Goal: Task Accomplishment & Management: Complete application form

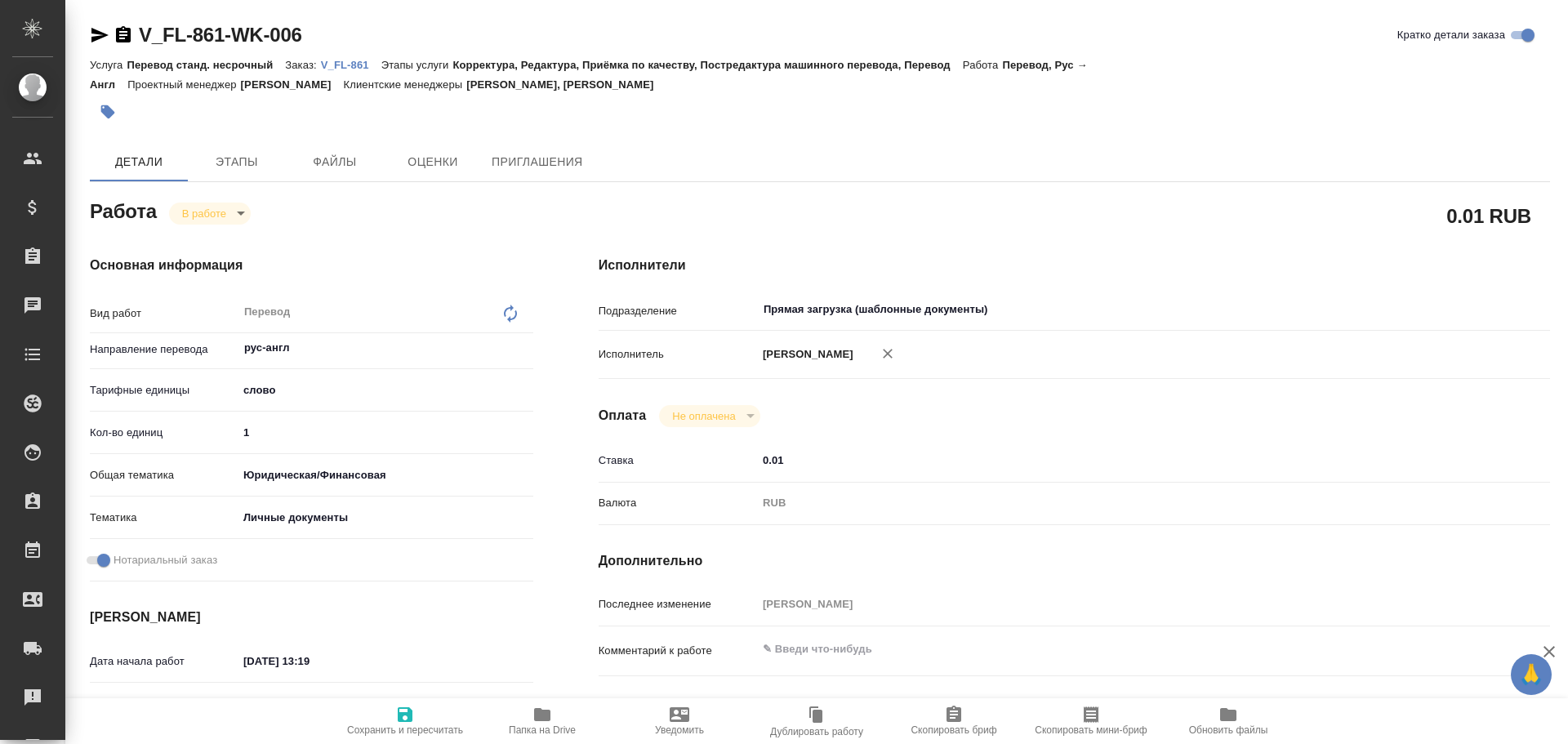
click at [553, 720] on span "Папка на Drive" at bounding box center [542, 720] width 117 height 31
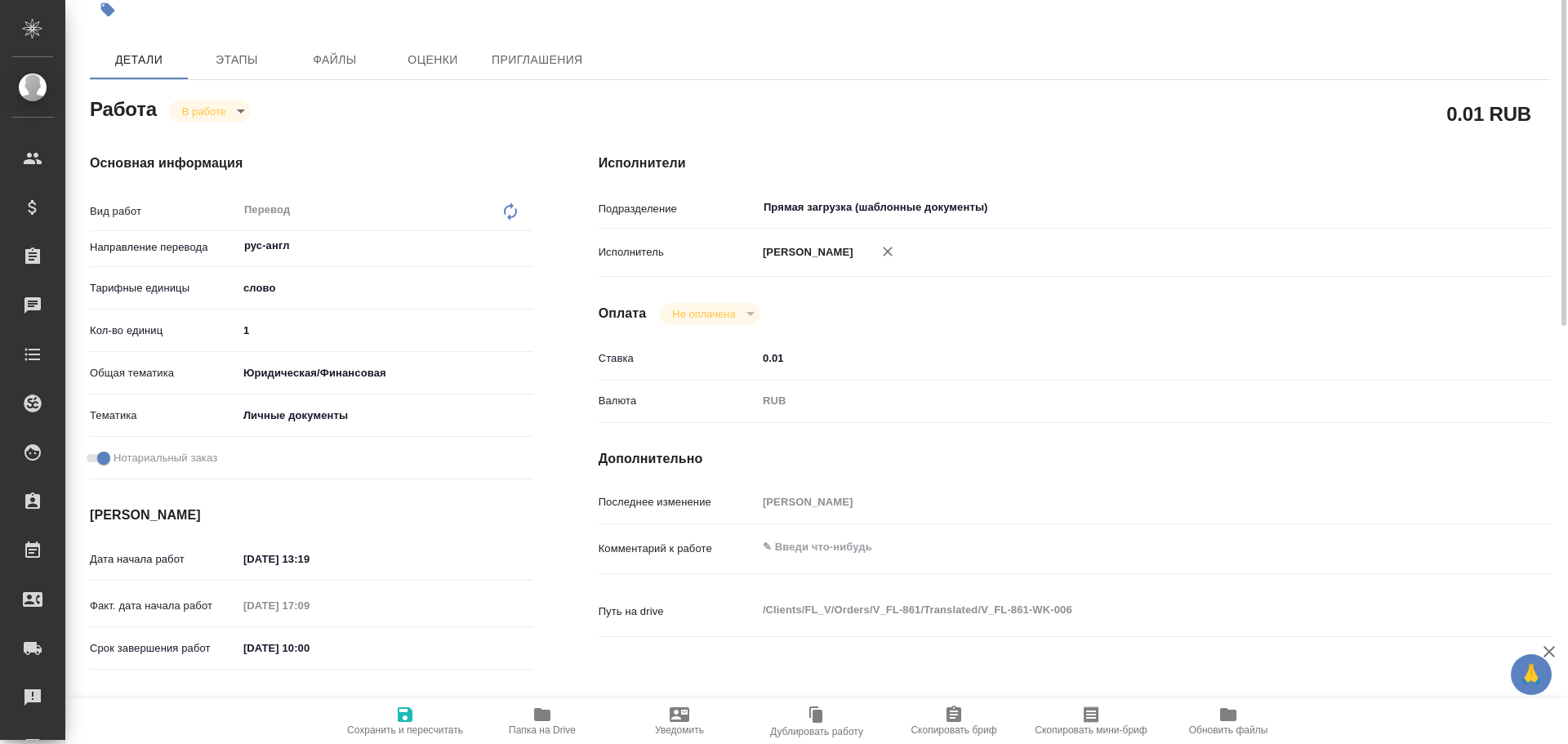
scroll to position [20, 0]
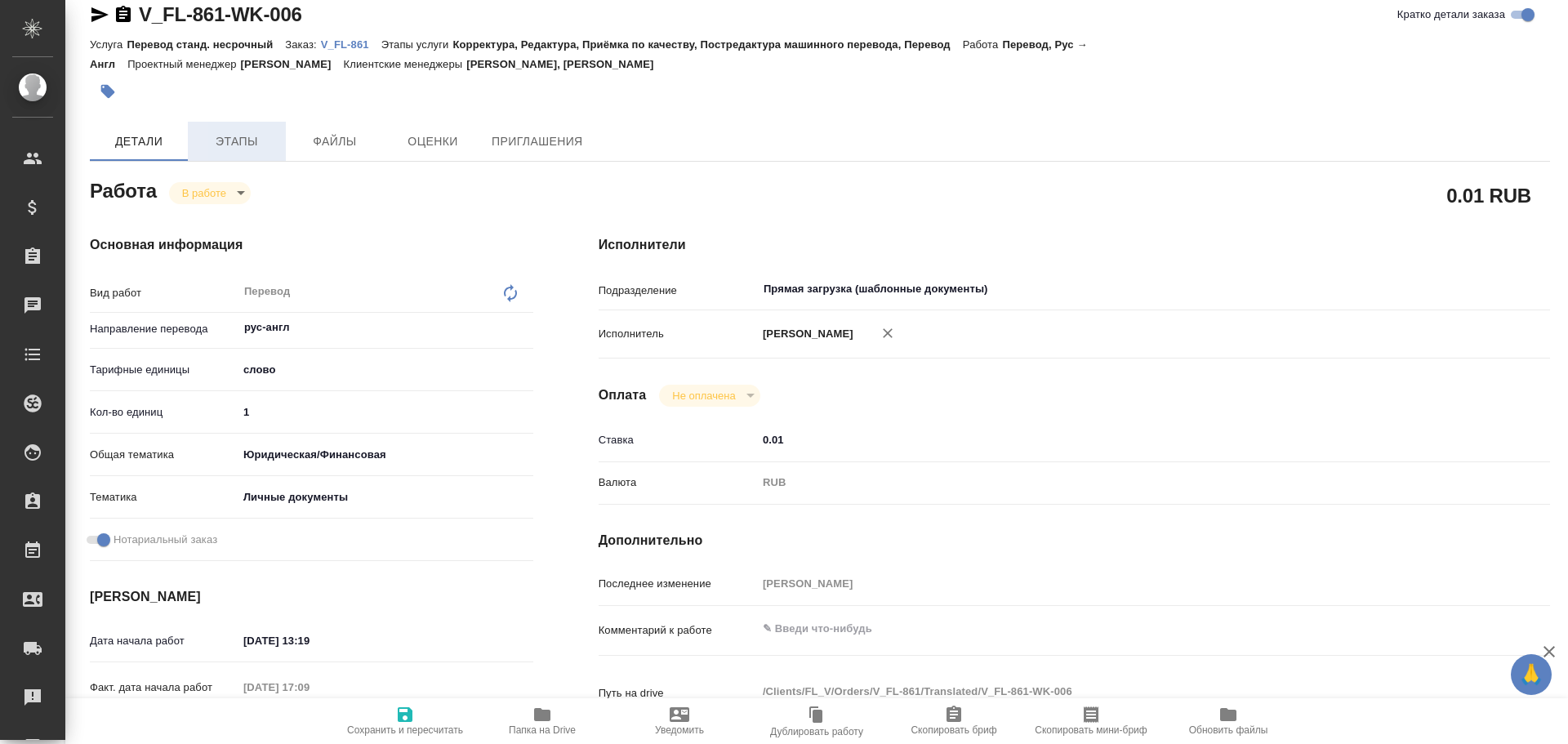
click at [227, 155] on button "Этапы" at bounding box center [237, 141] width 98 height 39
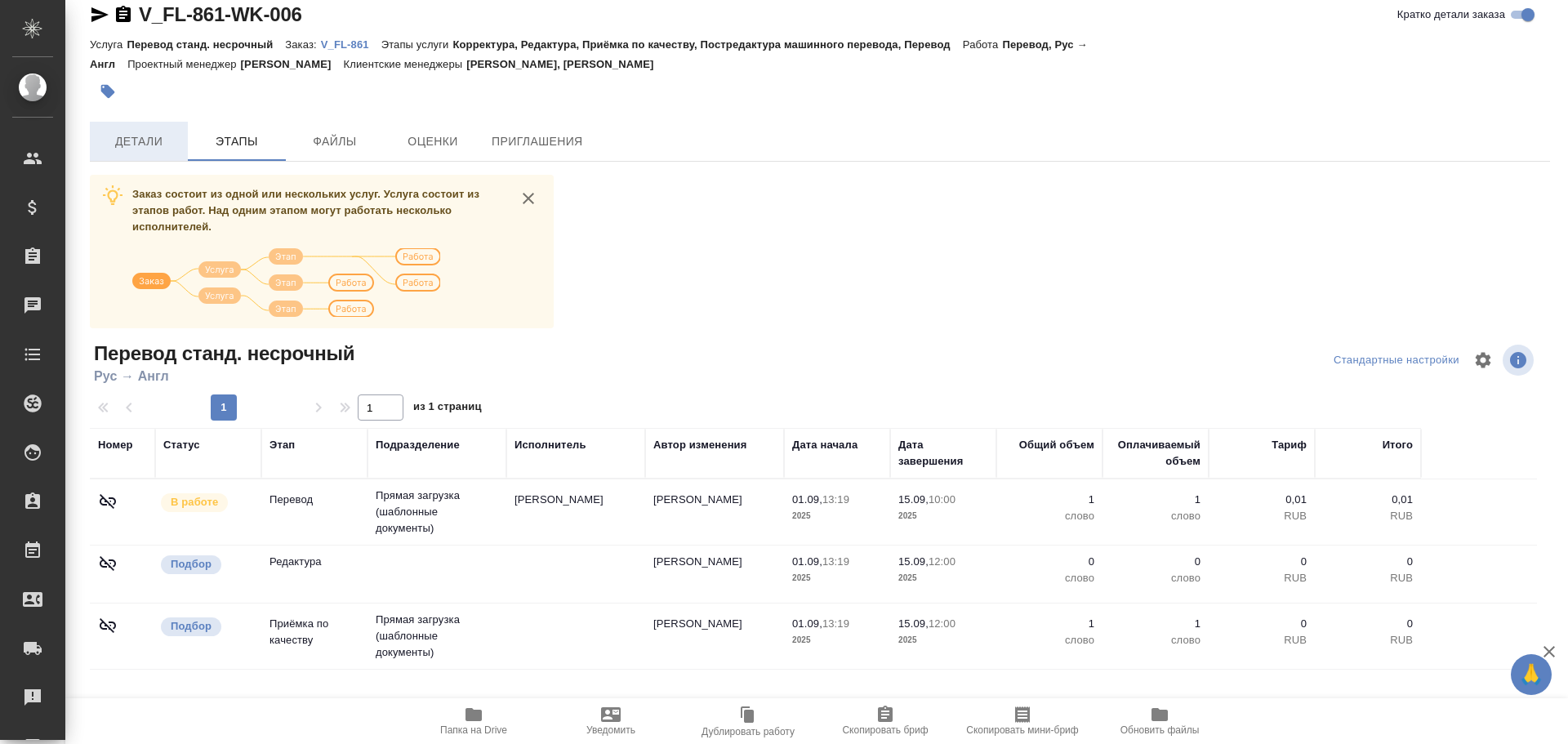
click at [134, 149] on span "Детали" at bounding box center [139, 141] width 78 height 20
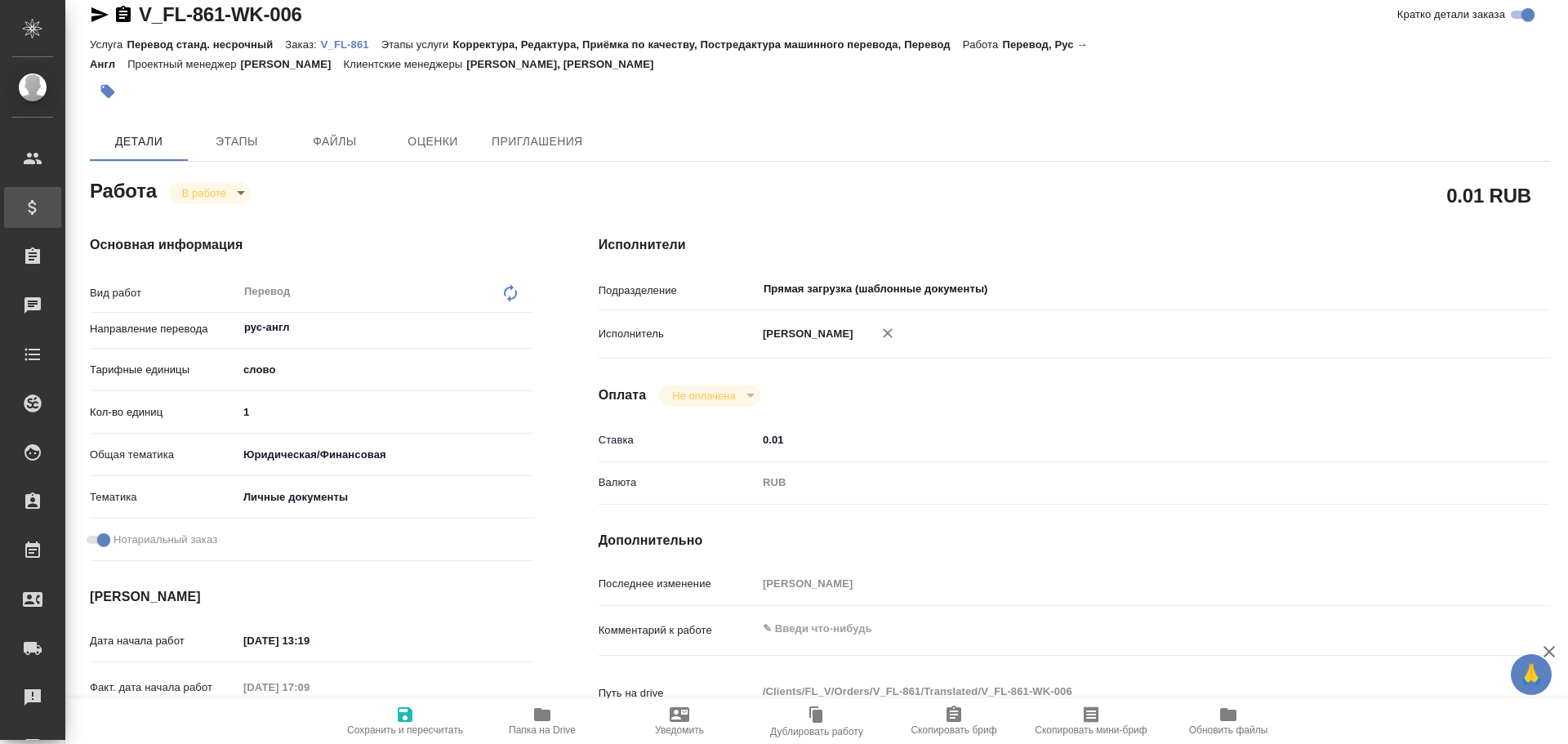
type textarea "x"
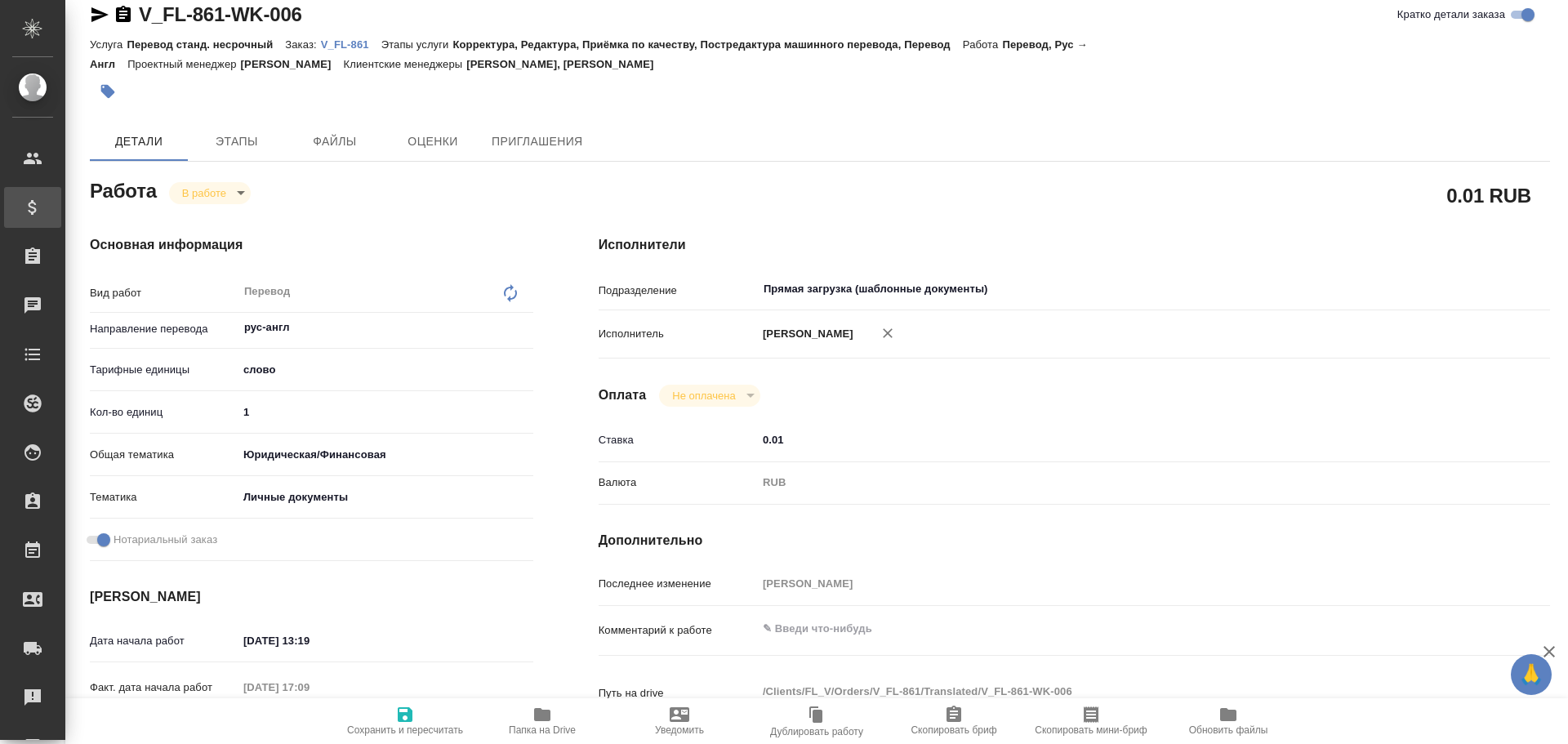
type textarea "x"
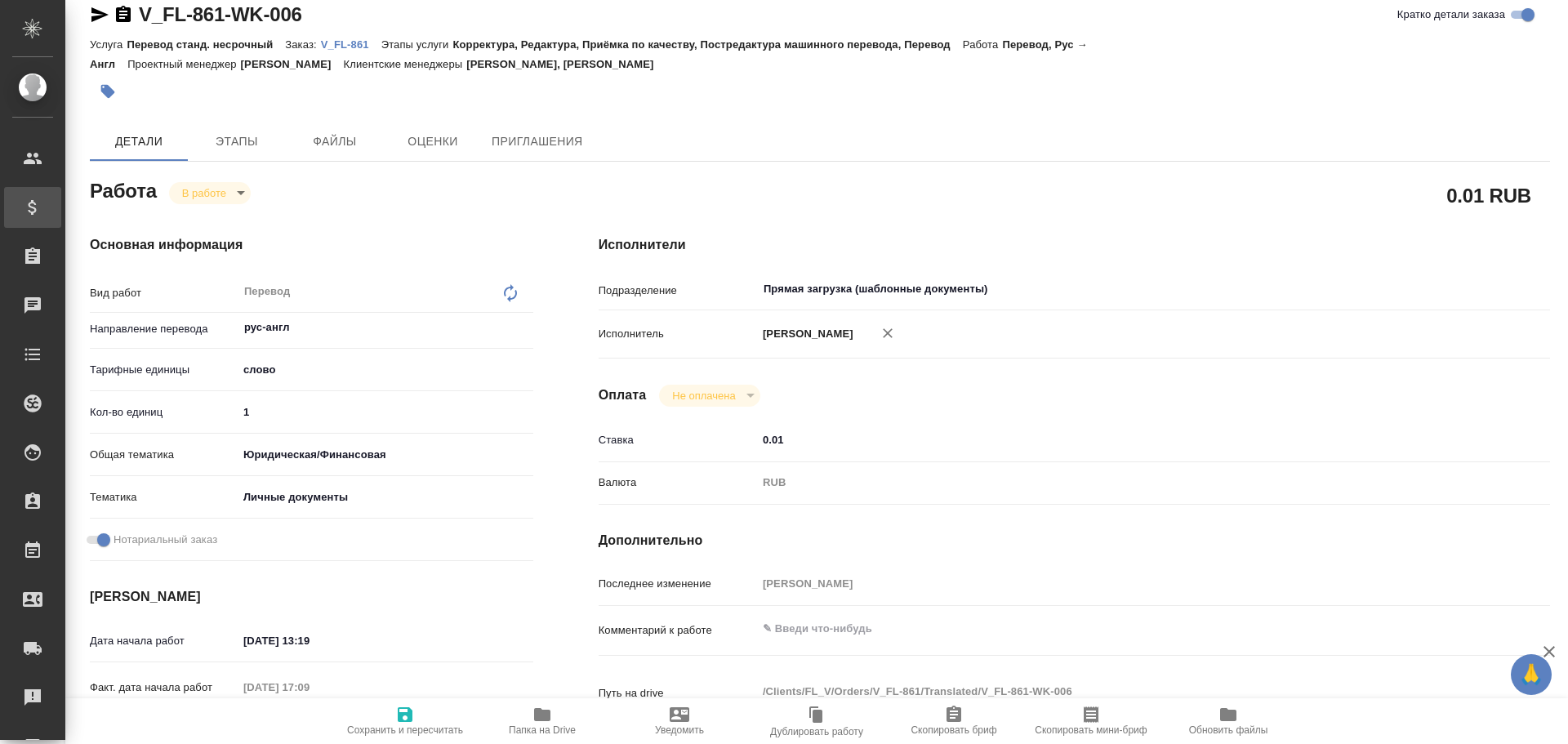
type textarea "x"
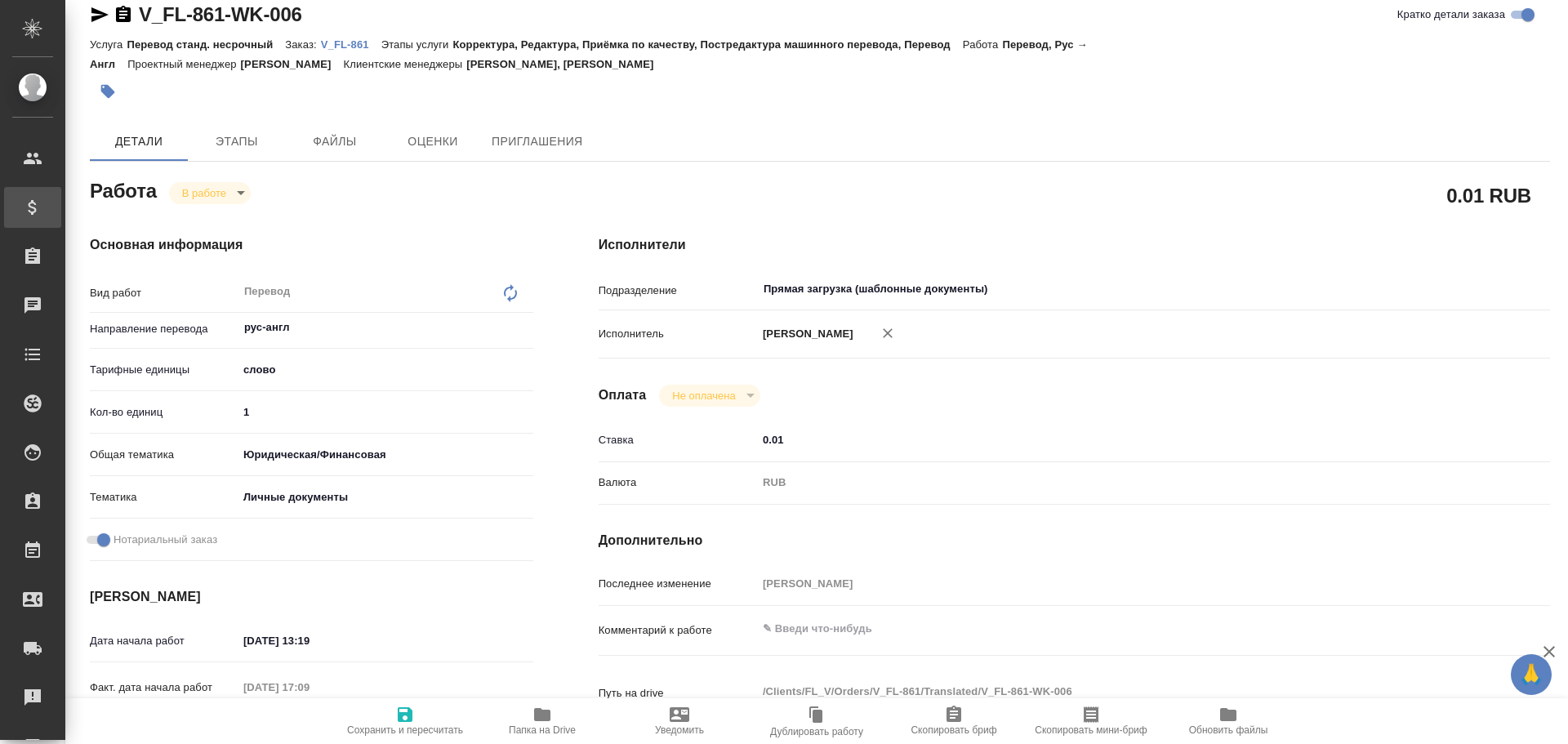
type textarea "x"
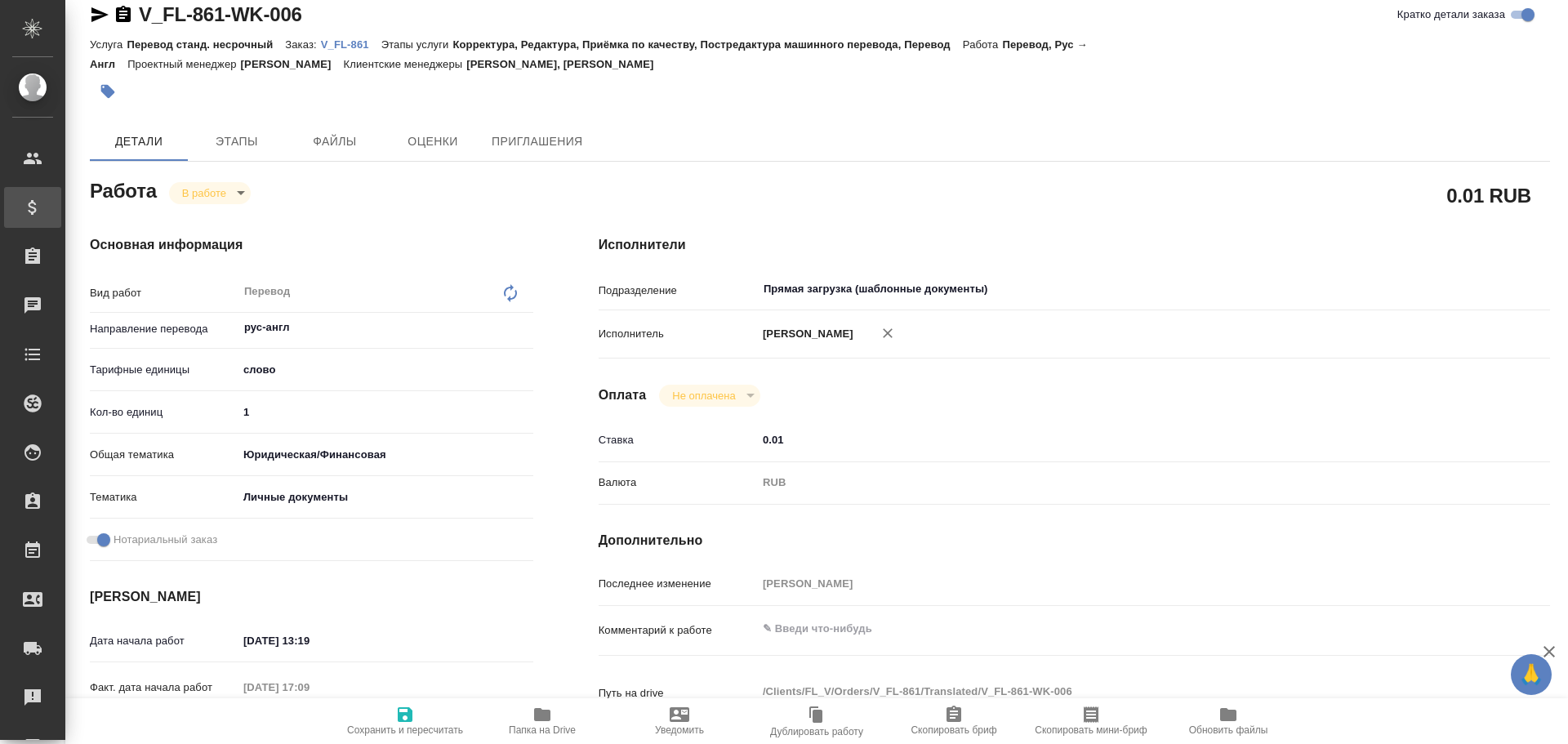
type textarea "x"
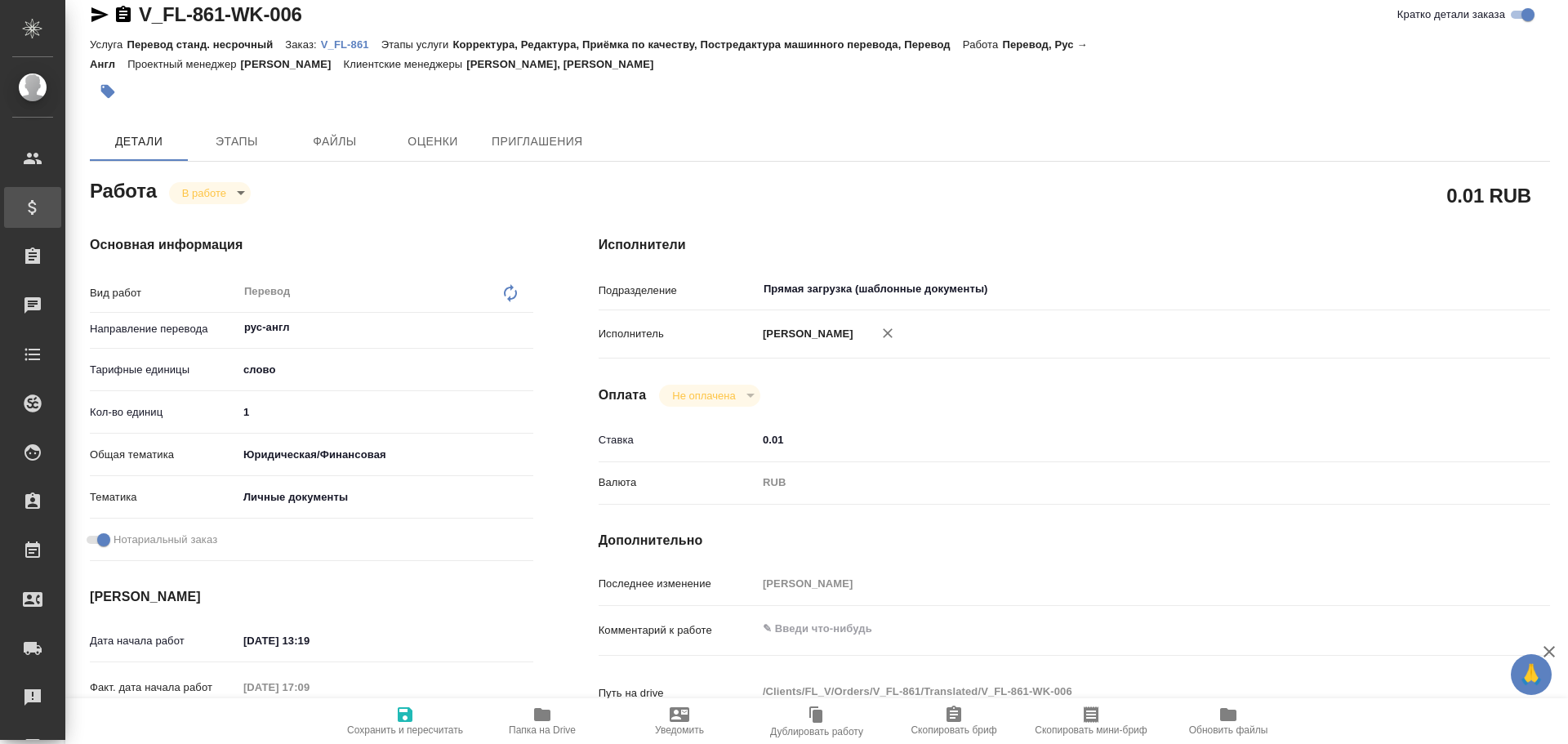
type textarea "x"
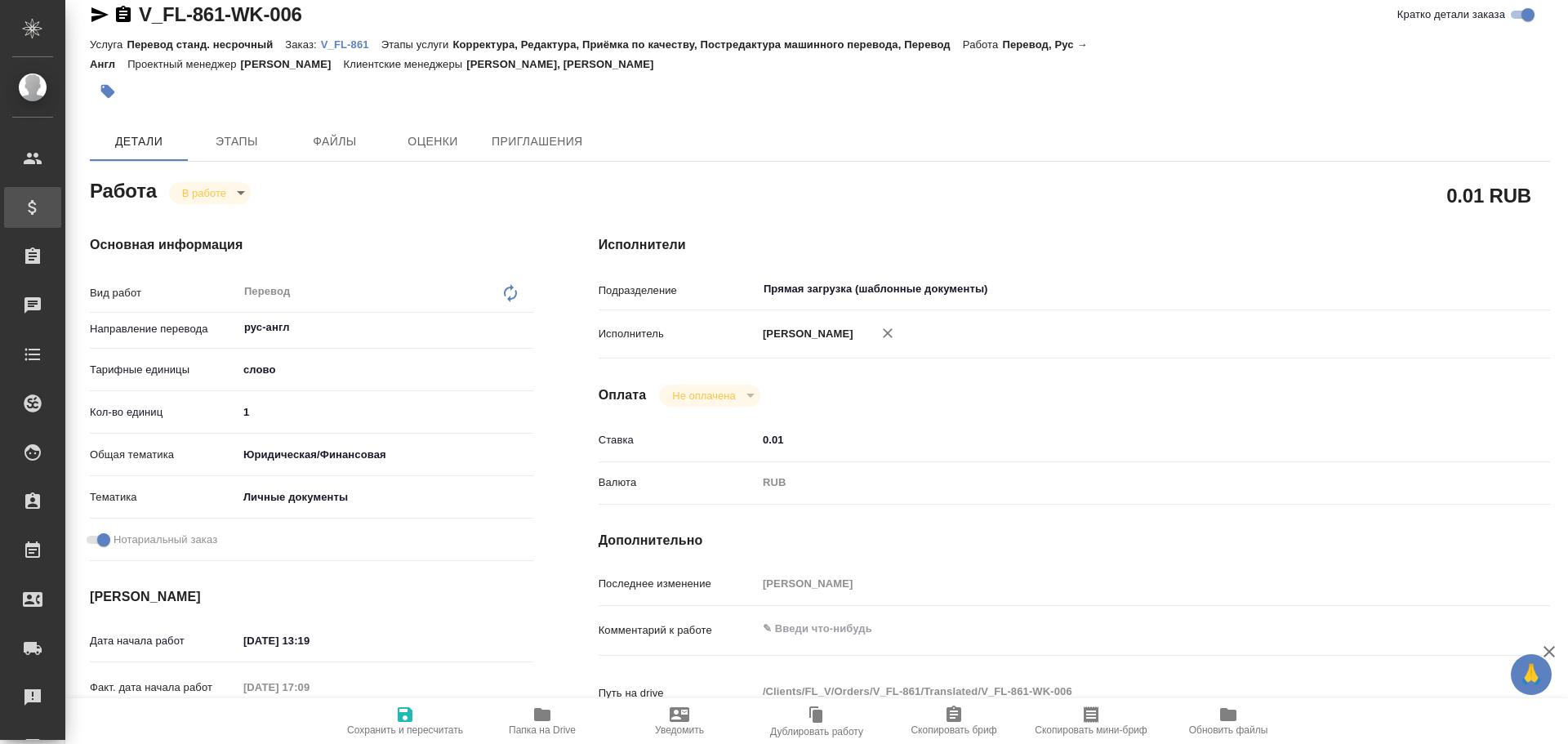
type textarea "x"
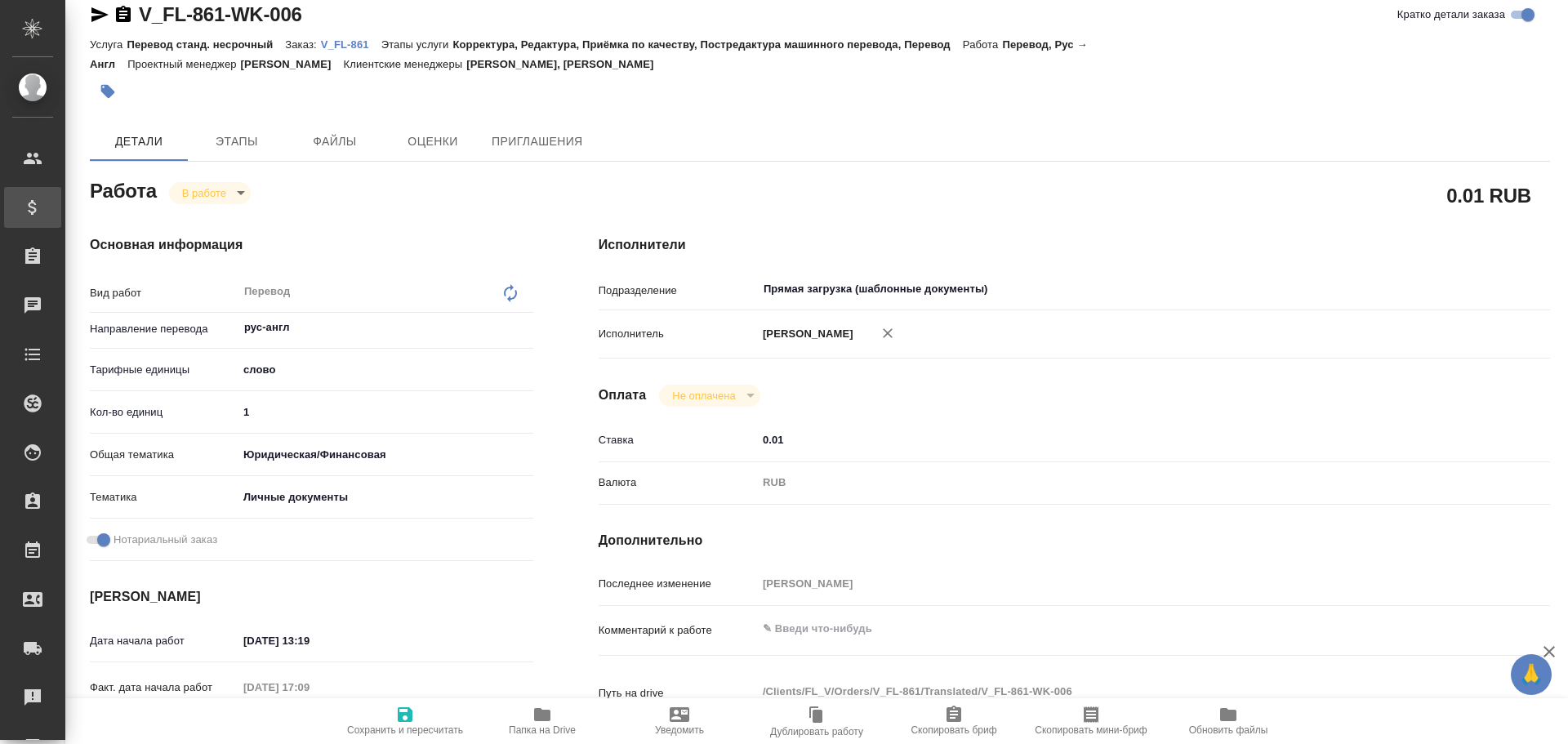
type textarea "x"
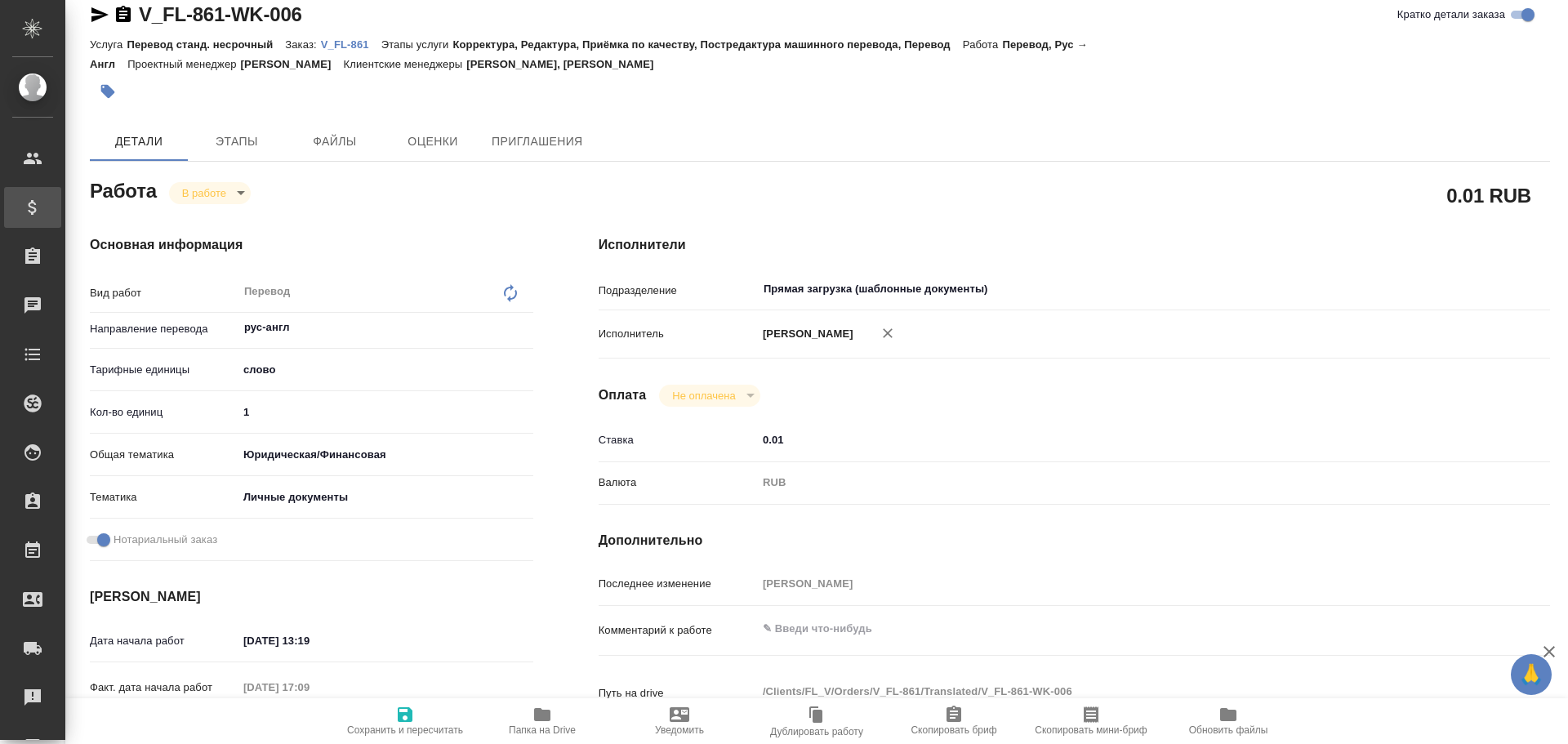
type textarea "x"
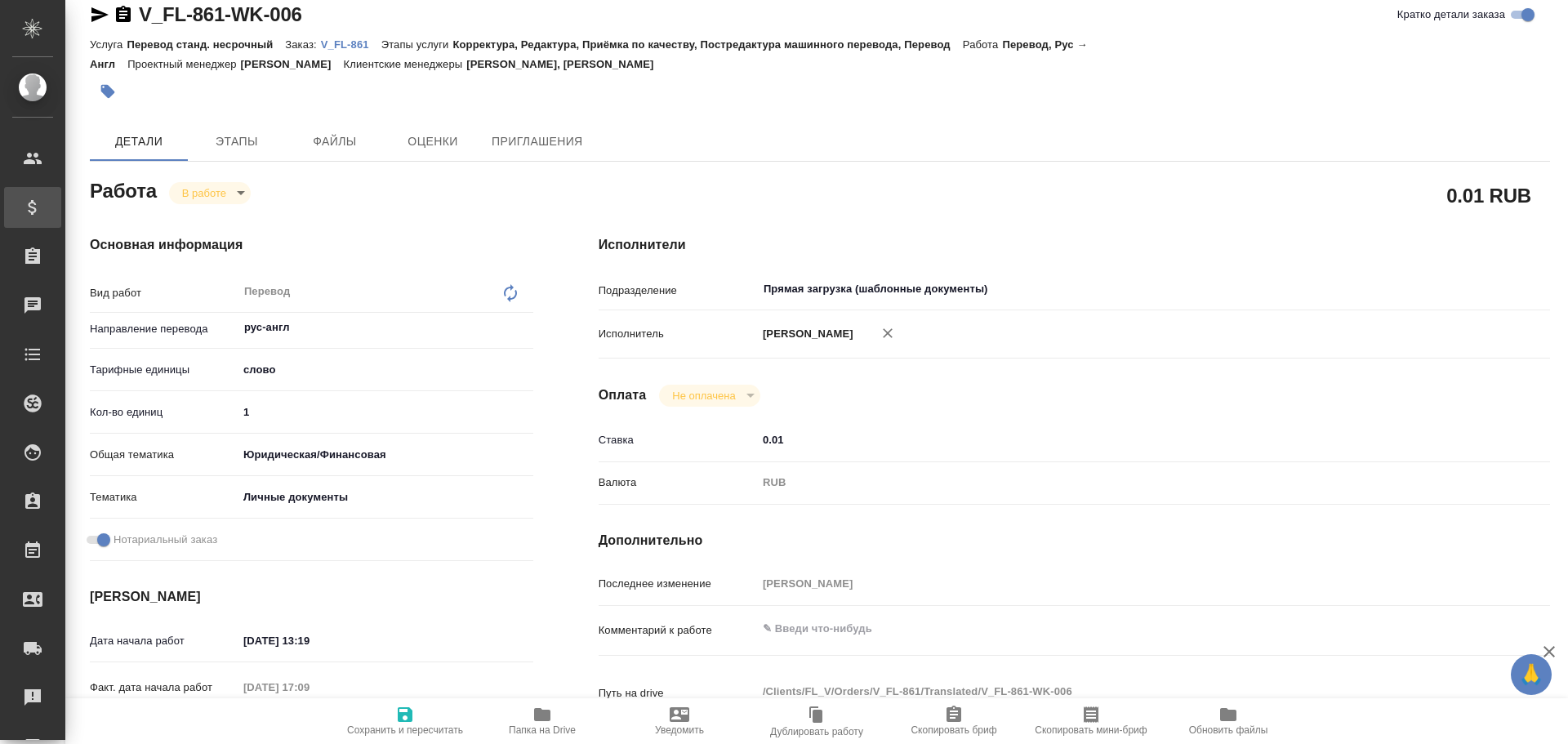
type textarea "x"
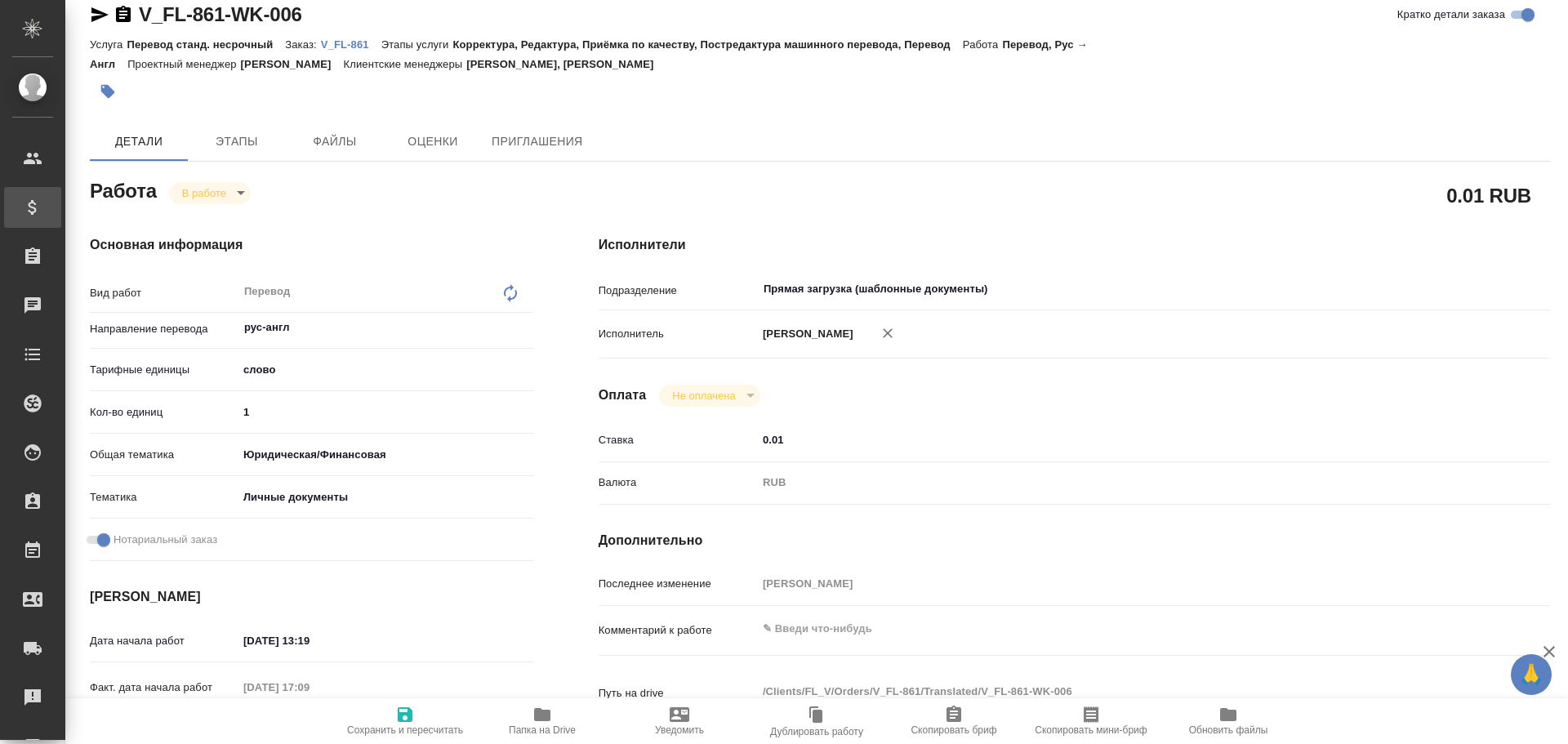
type textarea "x"
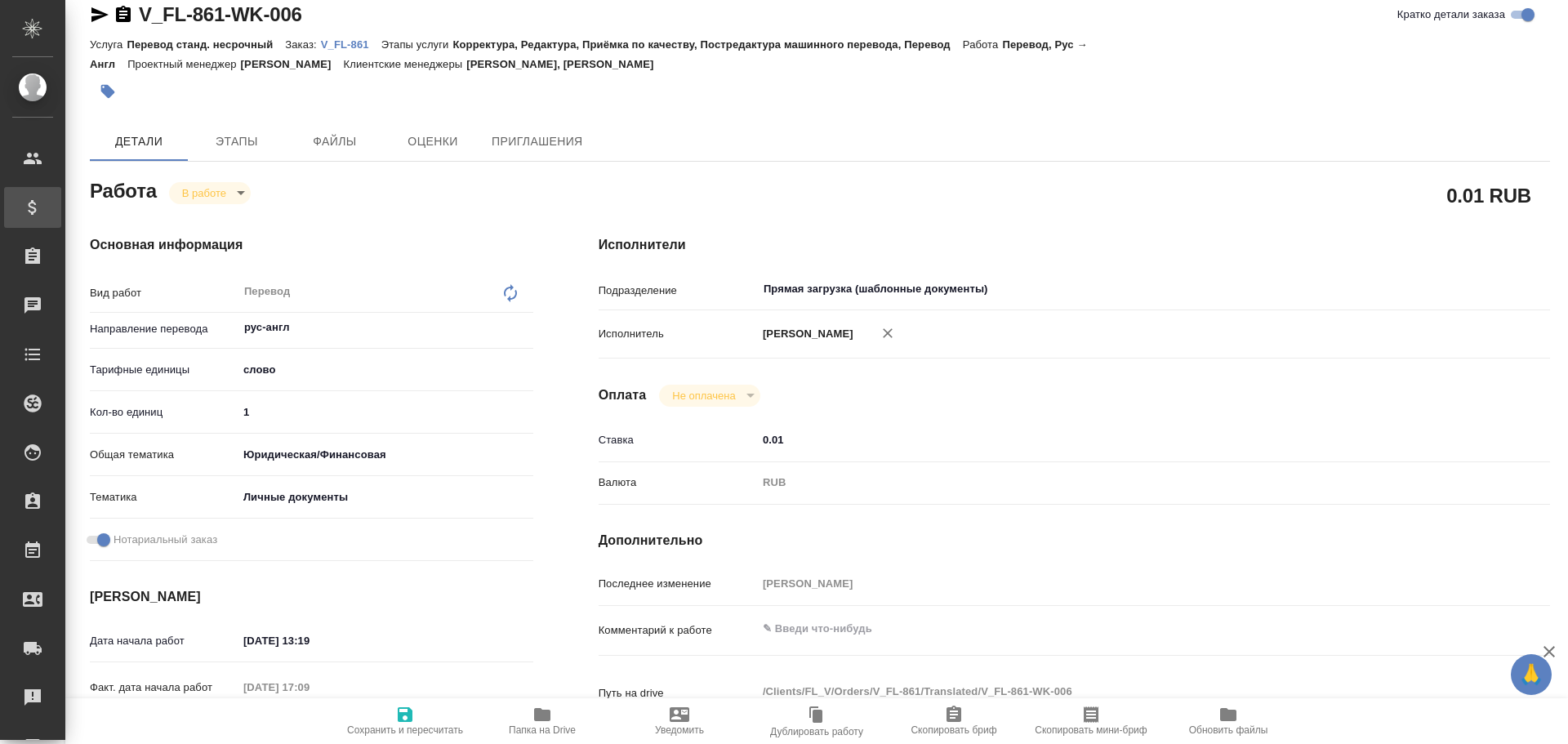
type textarea "x"
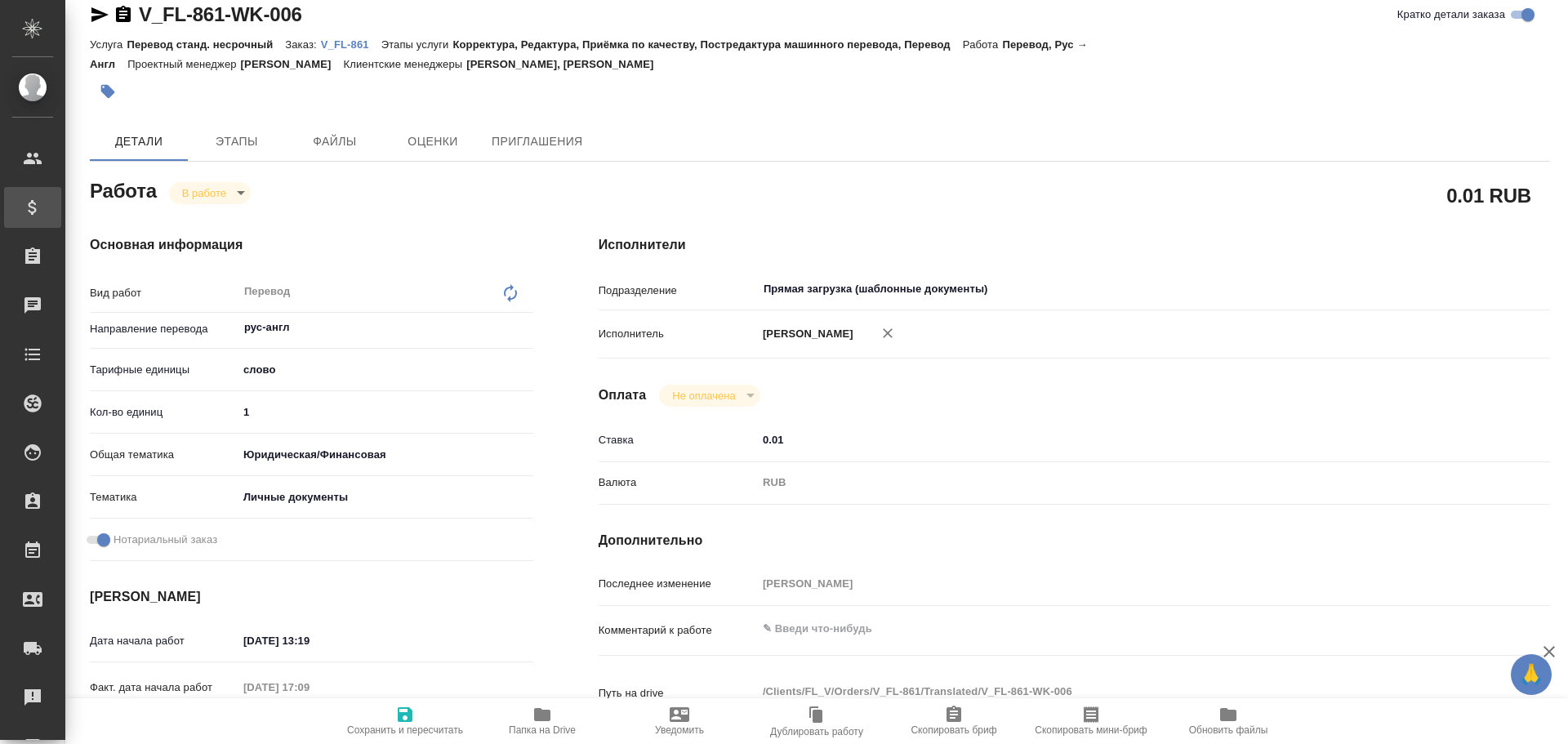
type textarea "x"
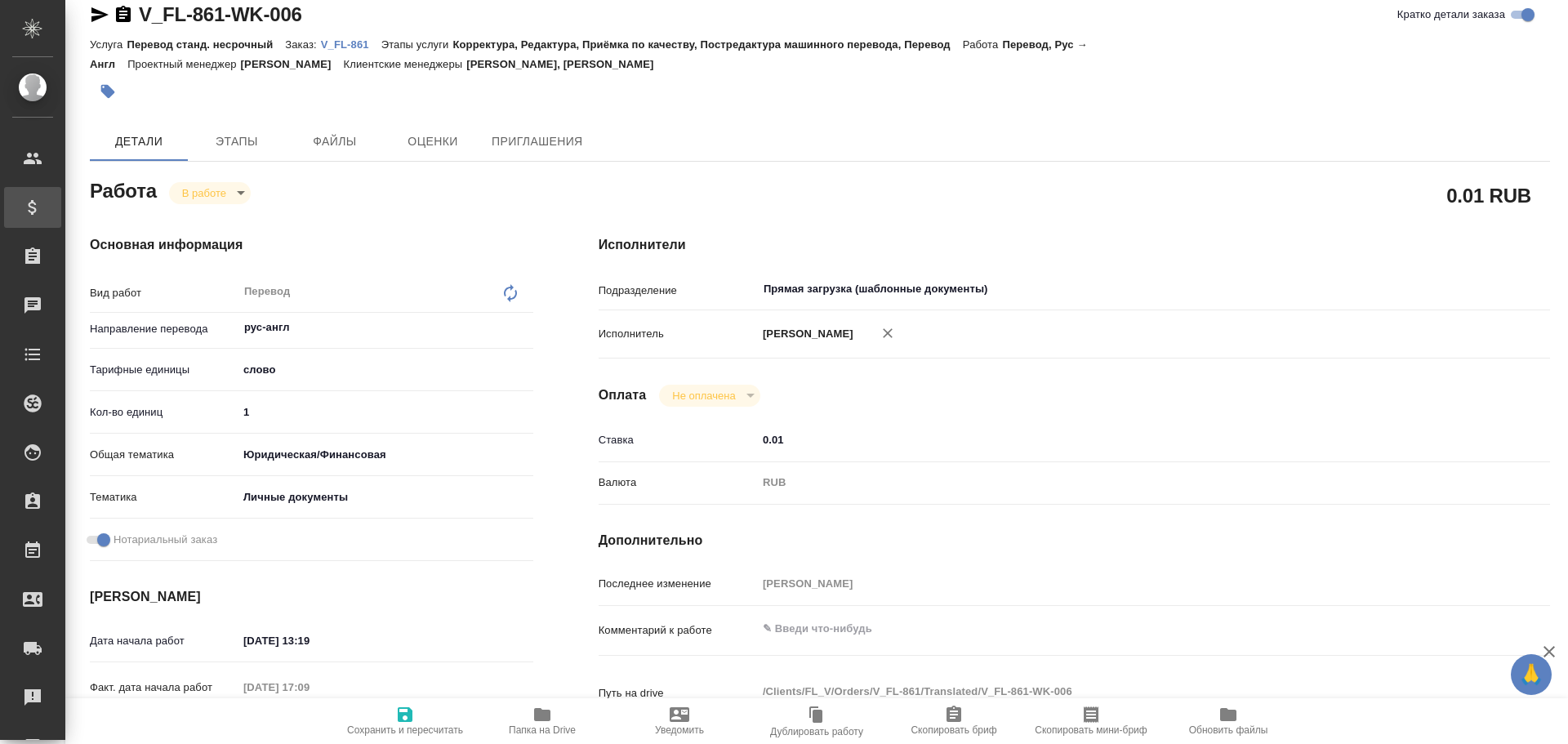
type textarea "x"
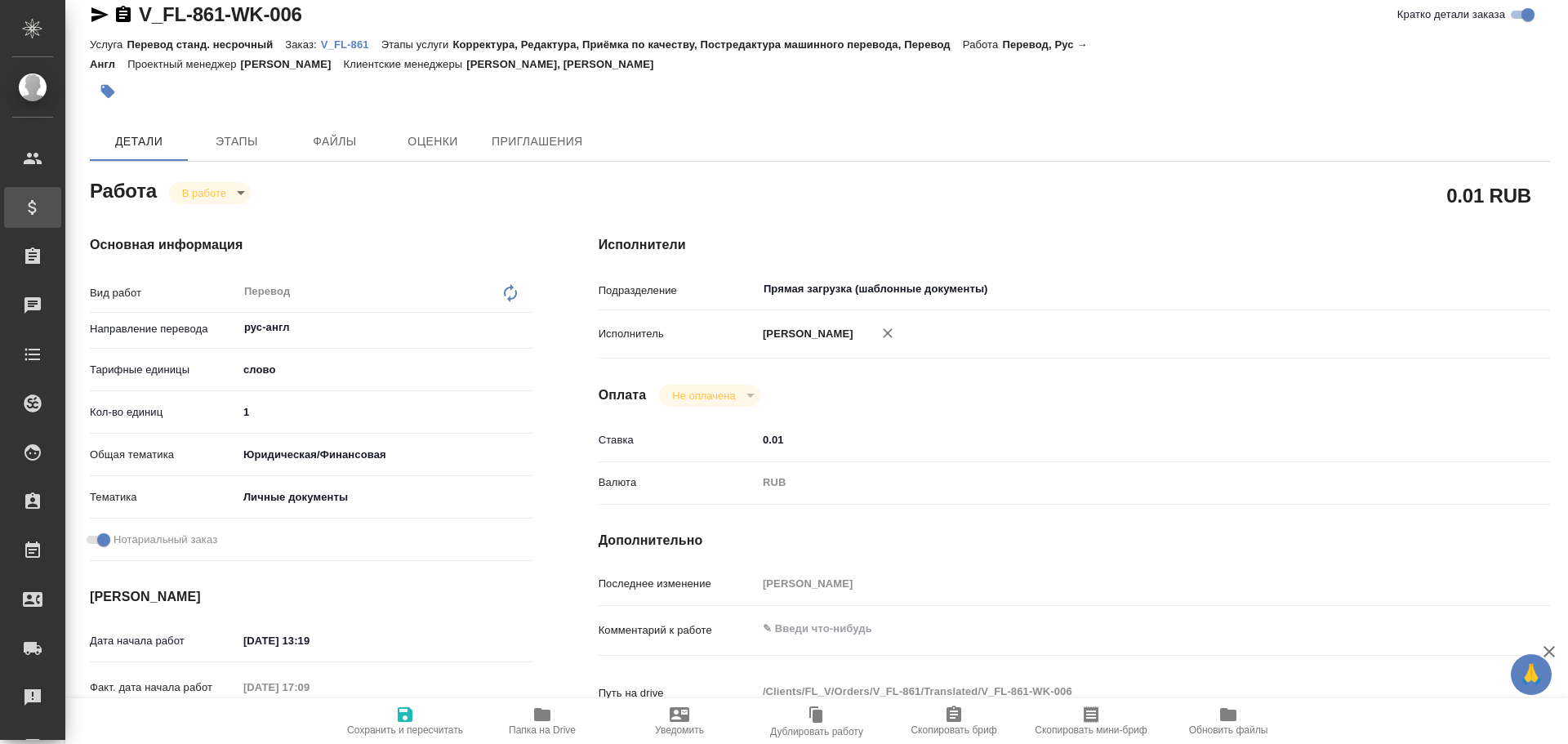
type textarea "x"
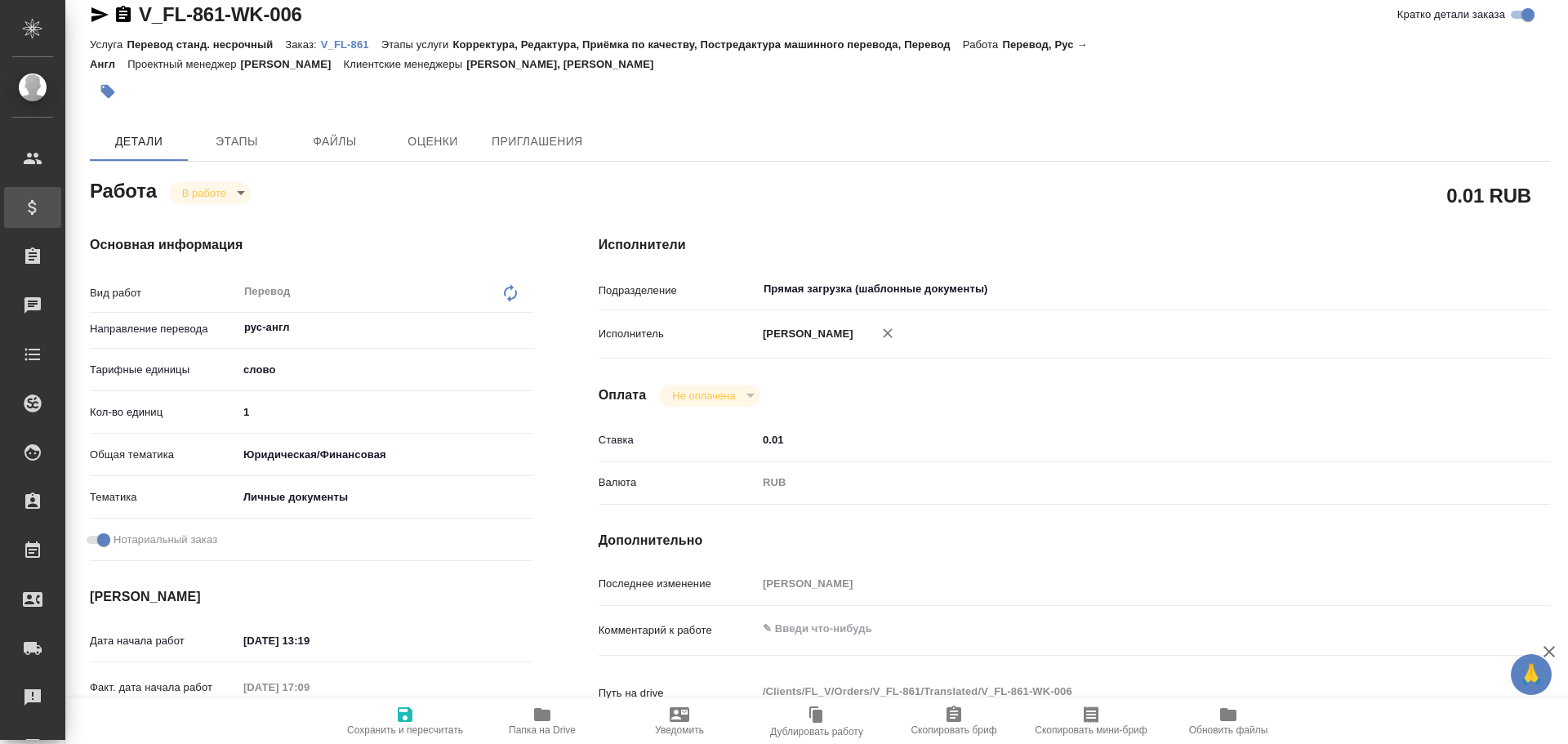
type textarea "x"
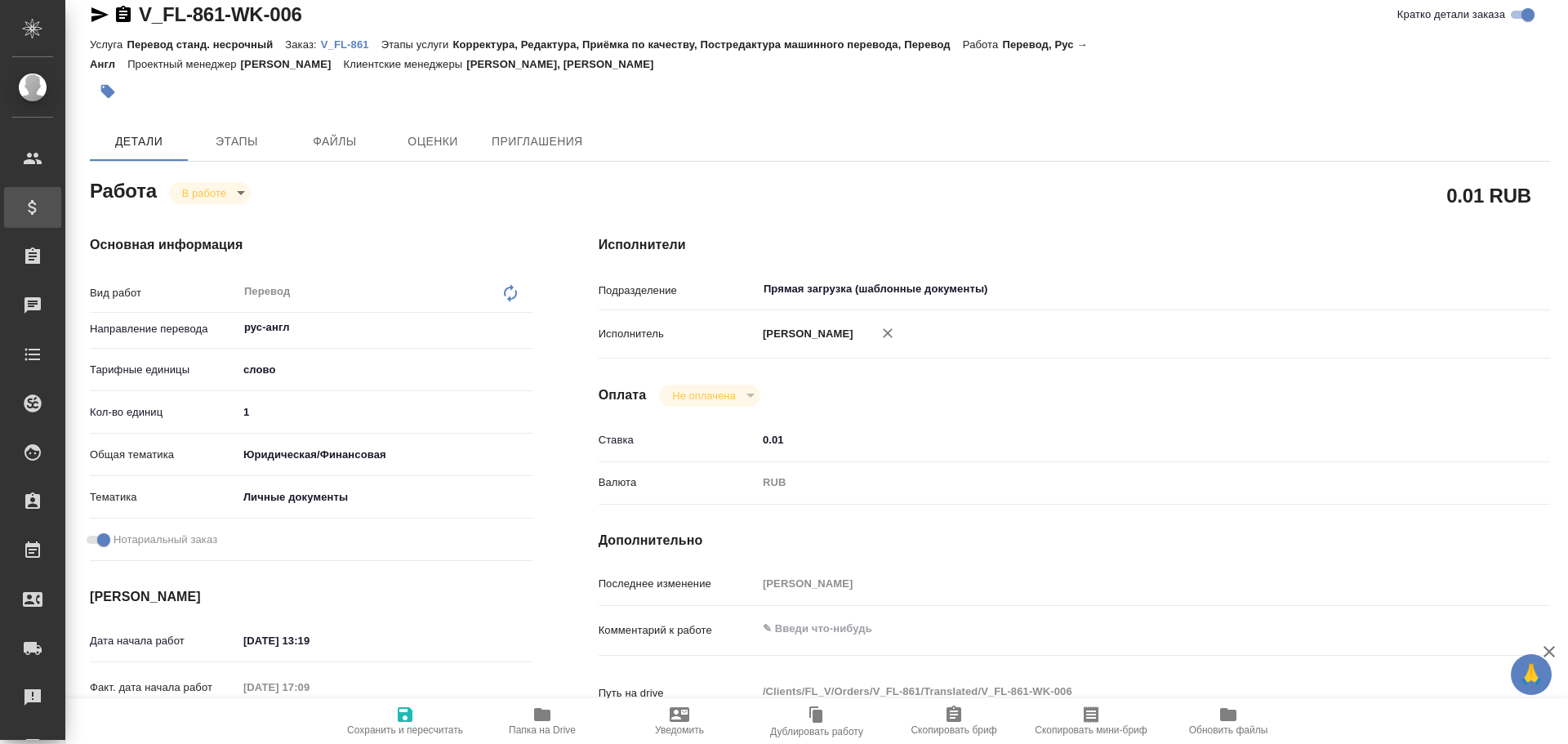
type textarea "x"
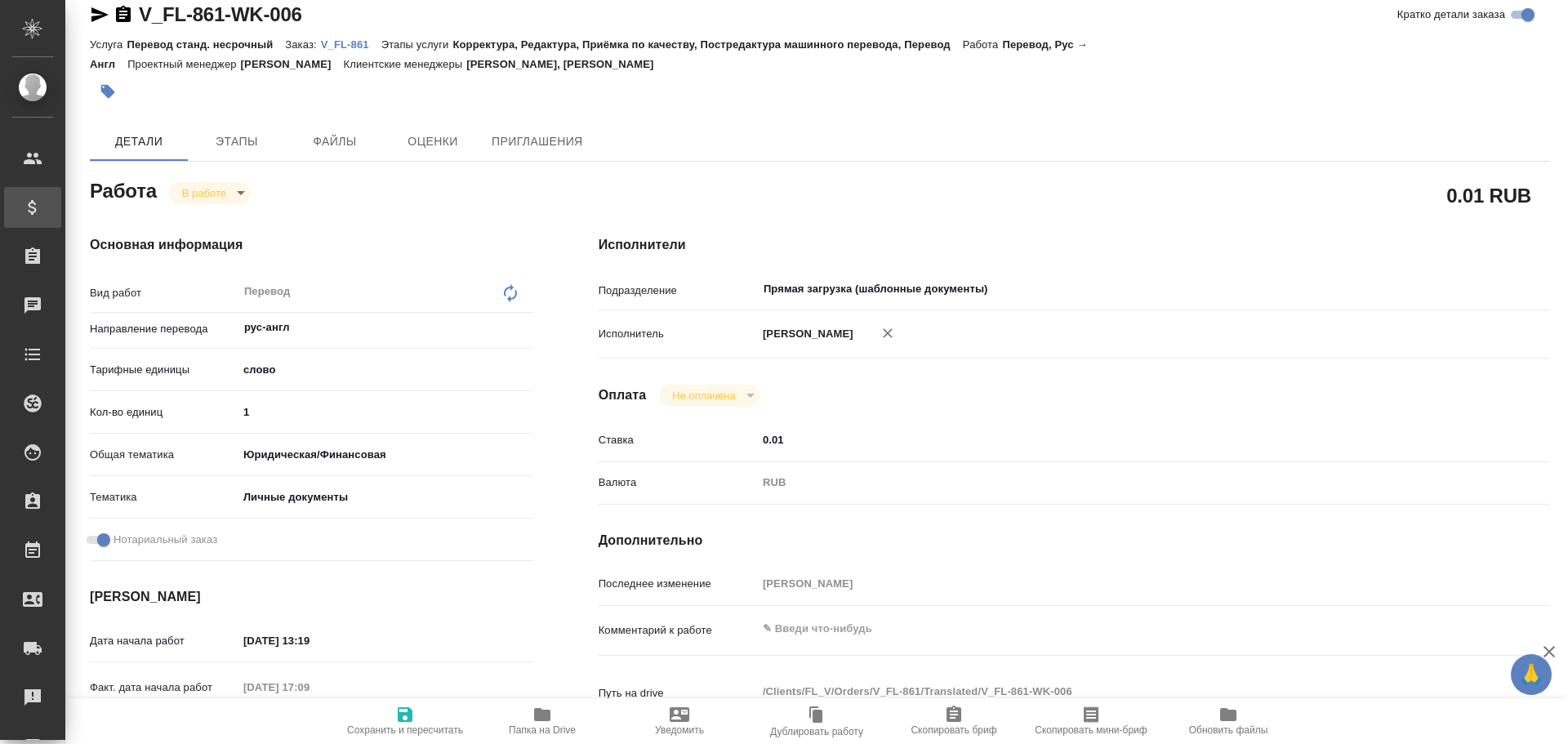
type textarea "x"
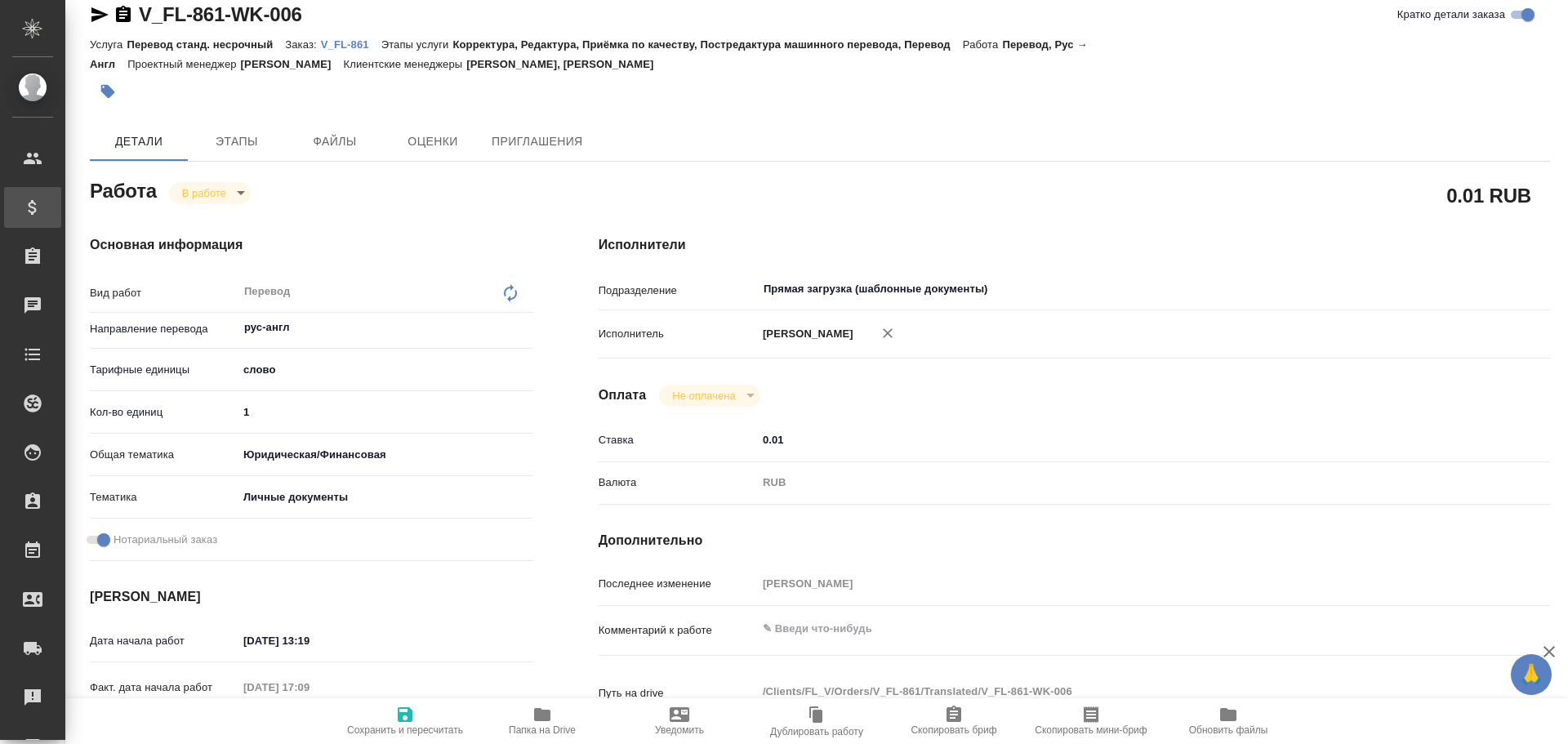
type textarea "x"
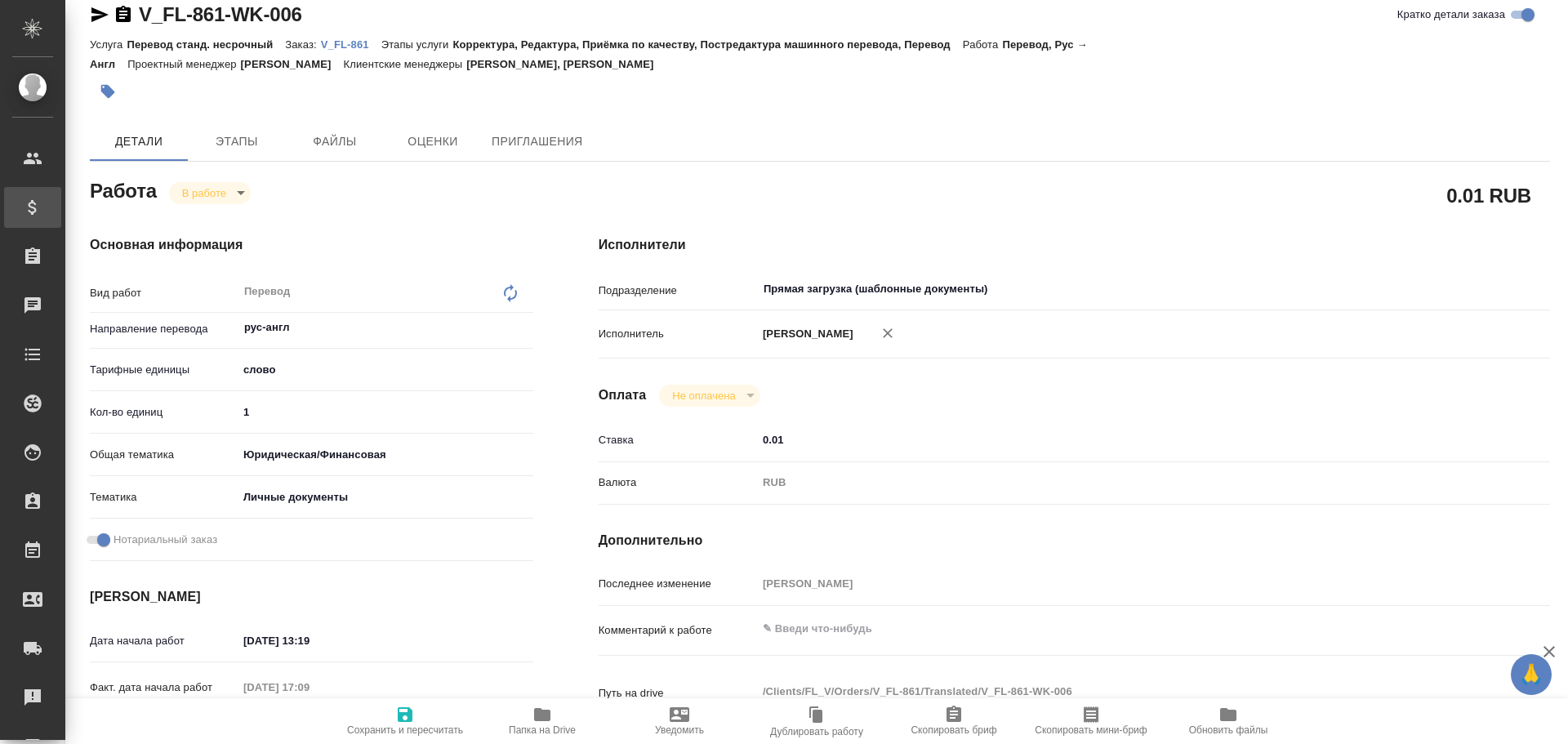
type textarea "x"
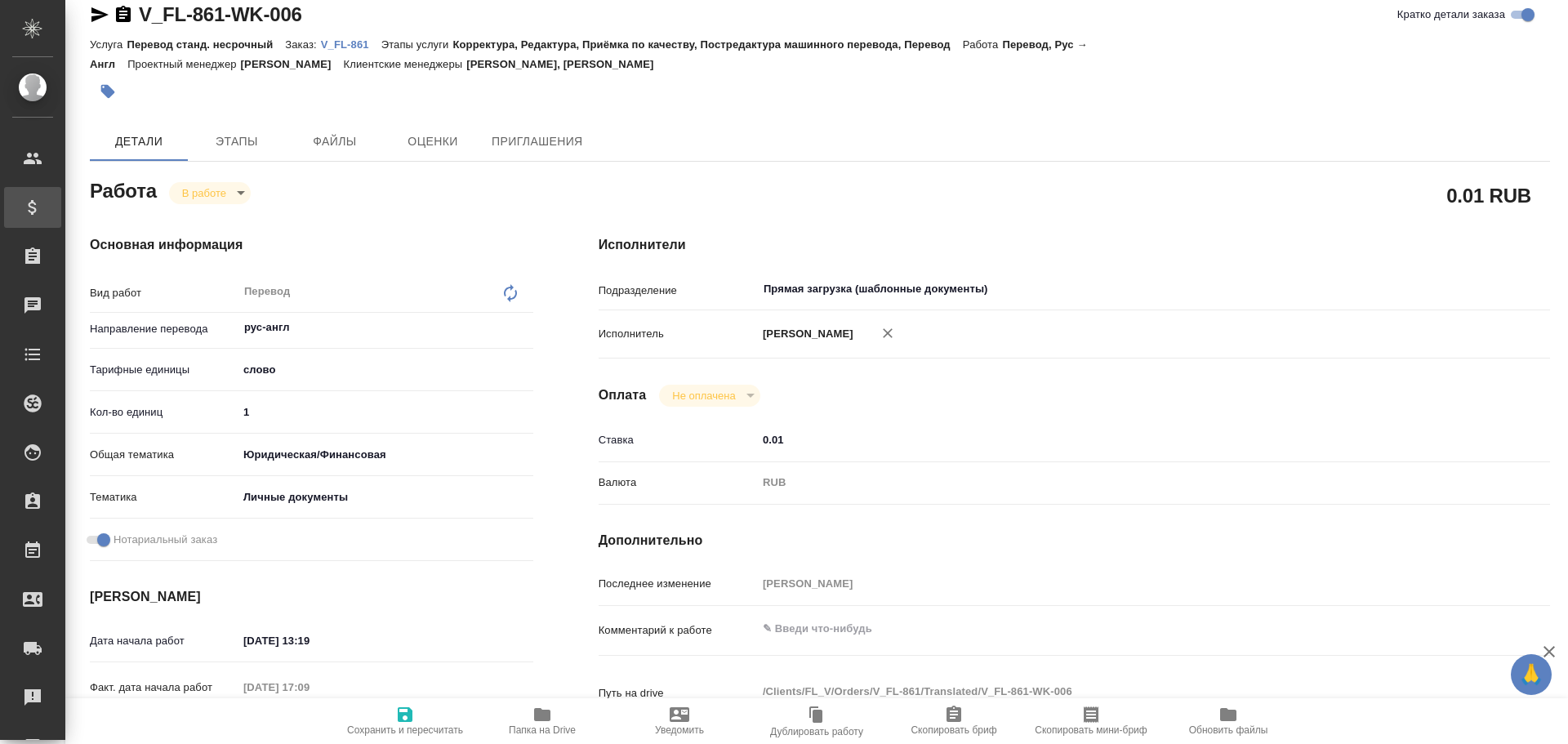
type textarea "x"
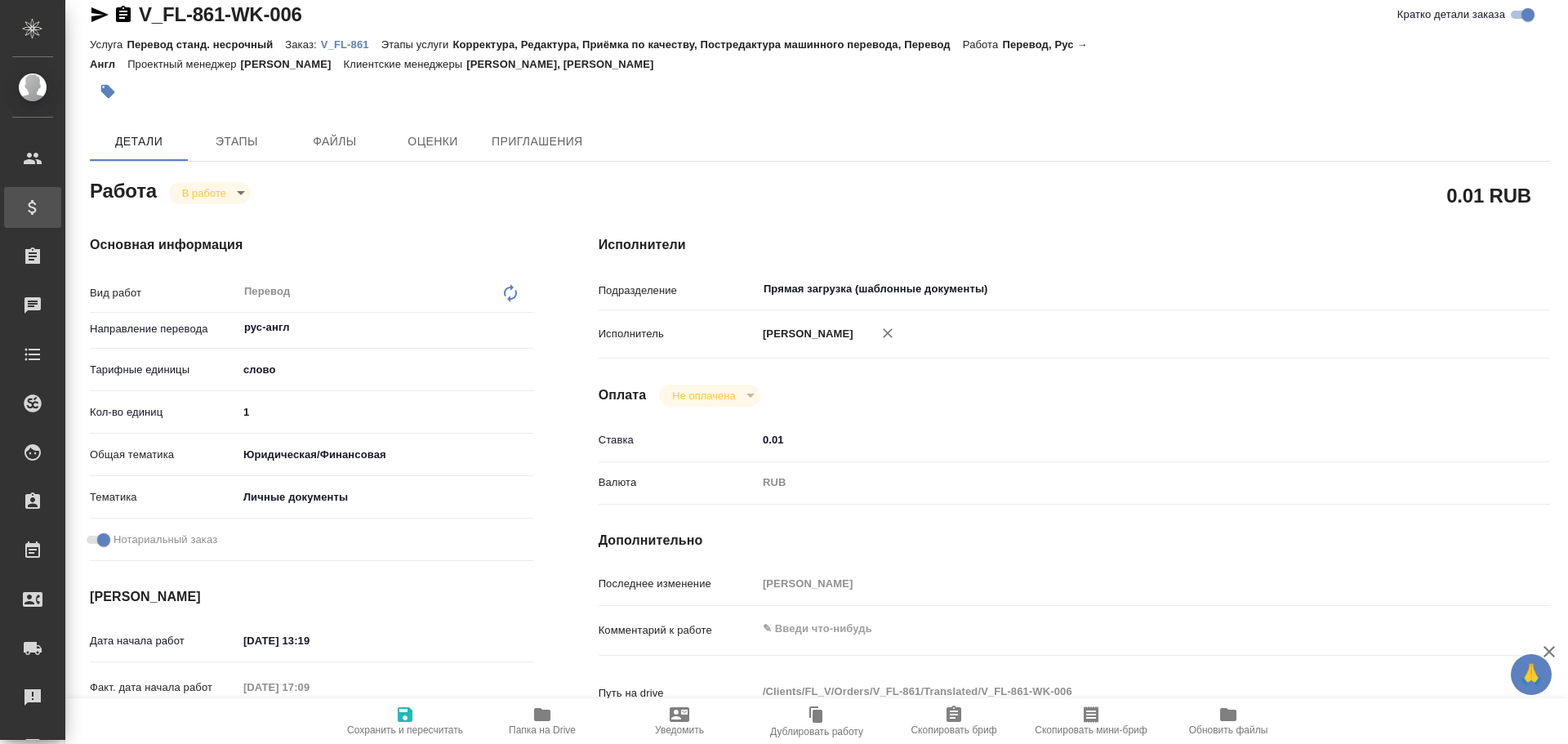
type textarea "x"
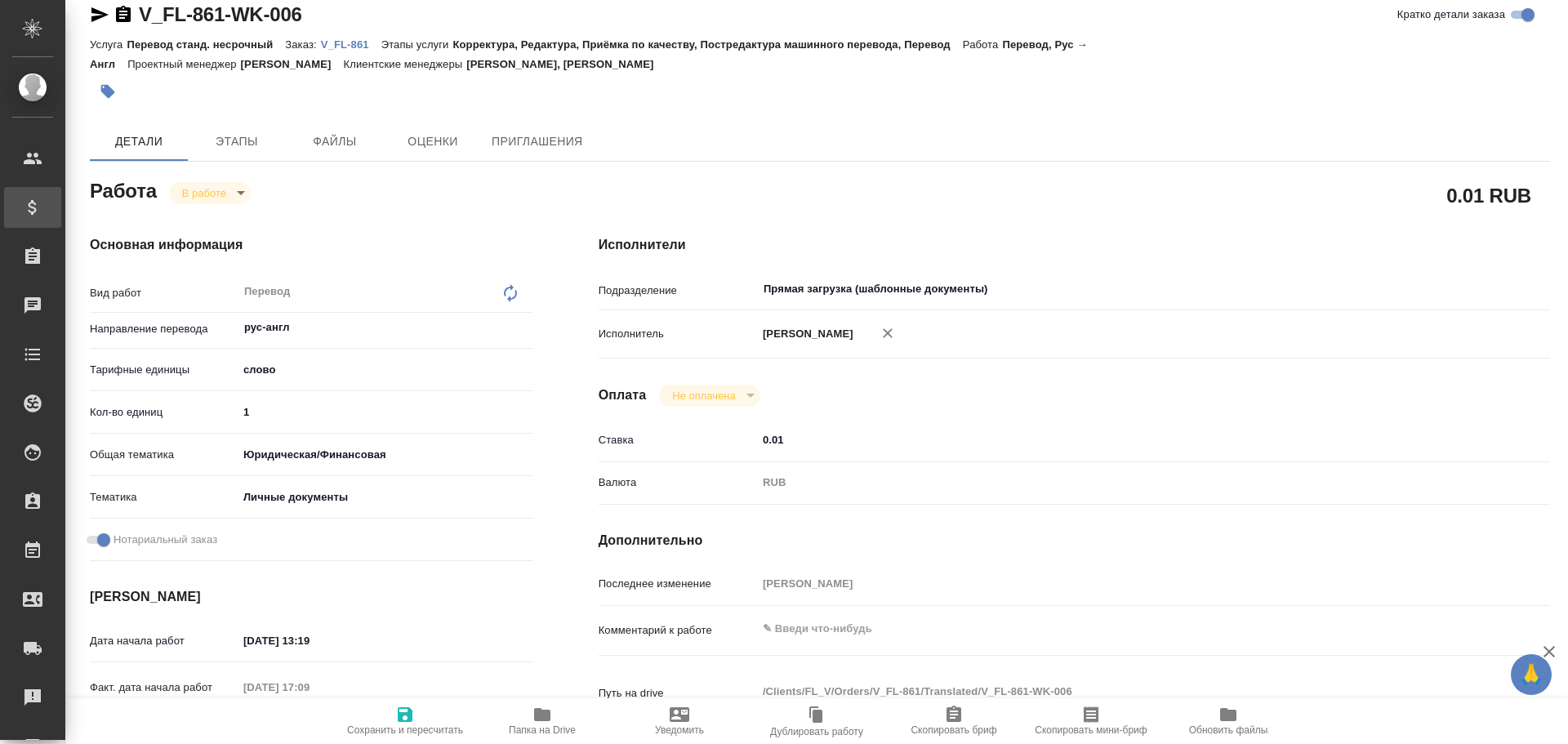
type textarea "x"
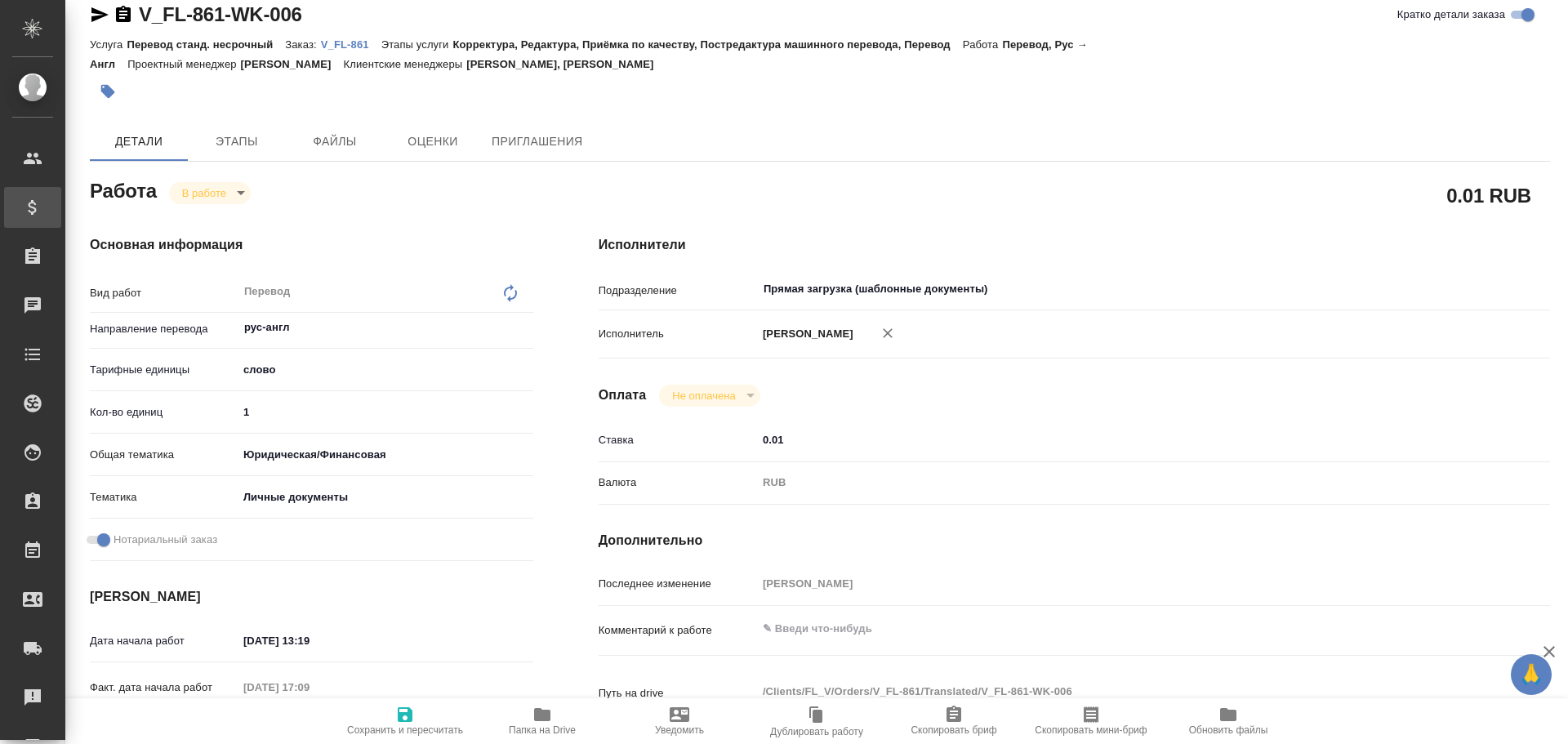
type textarea "x"
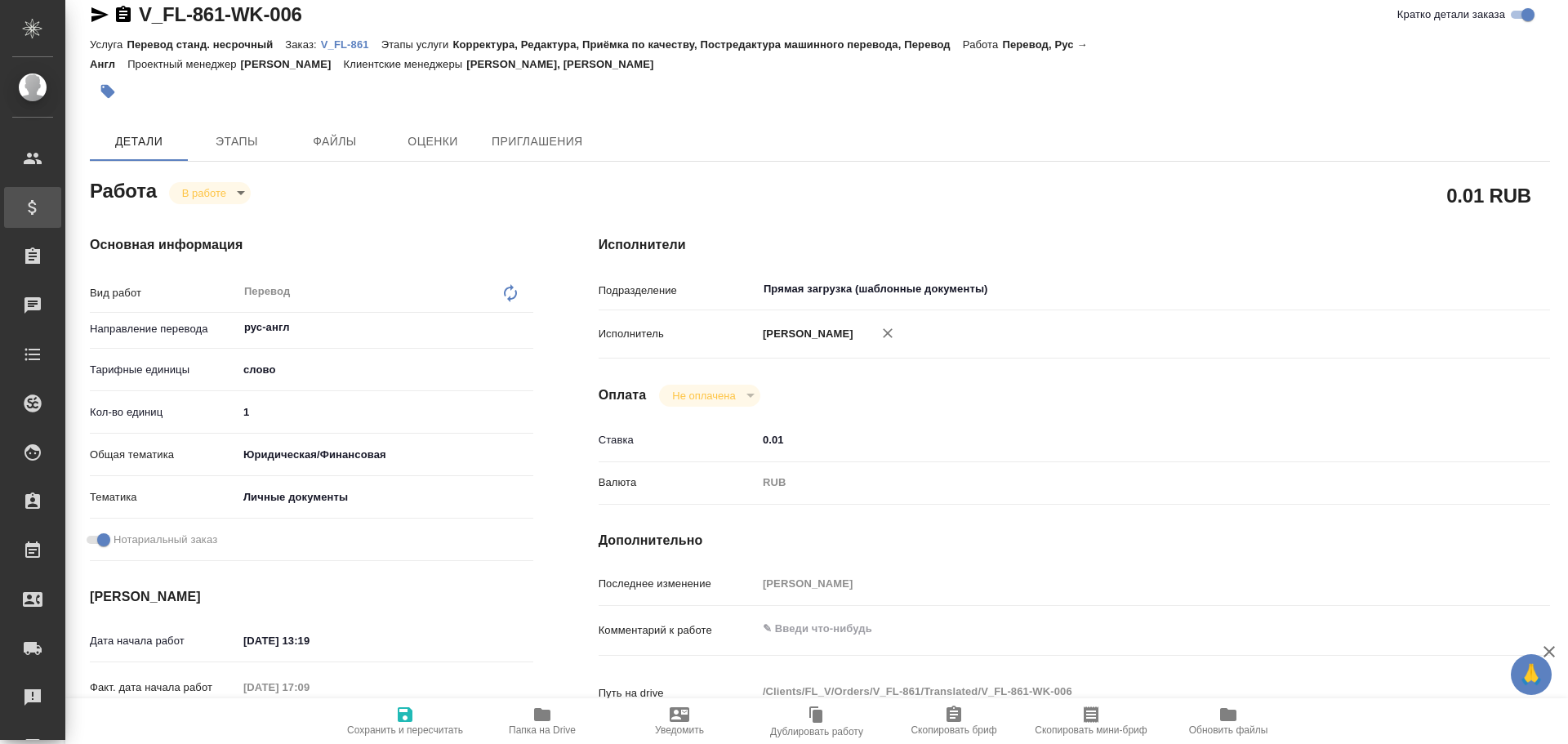
type textarea "x"
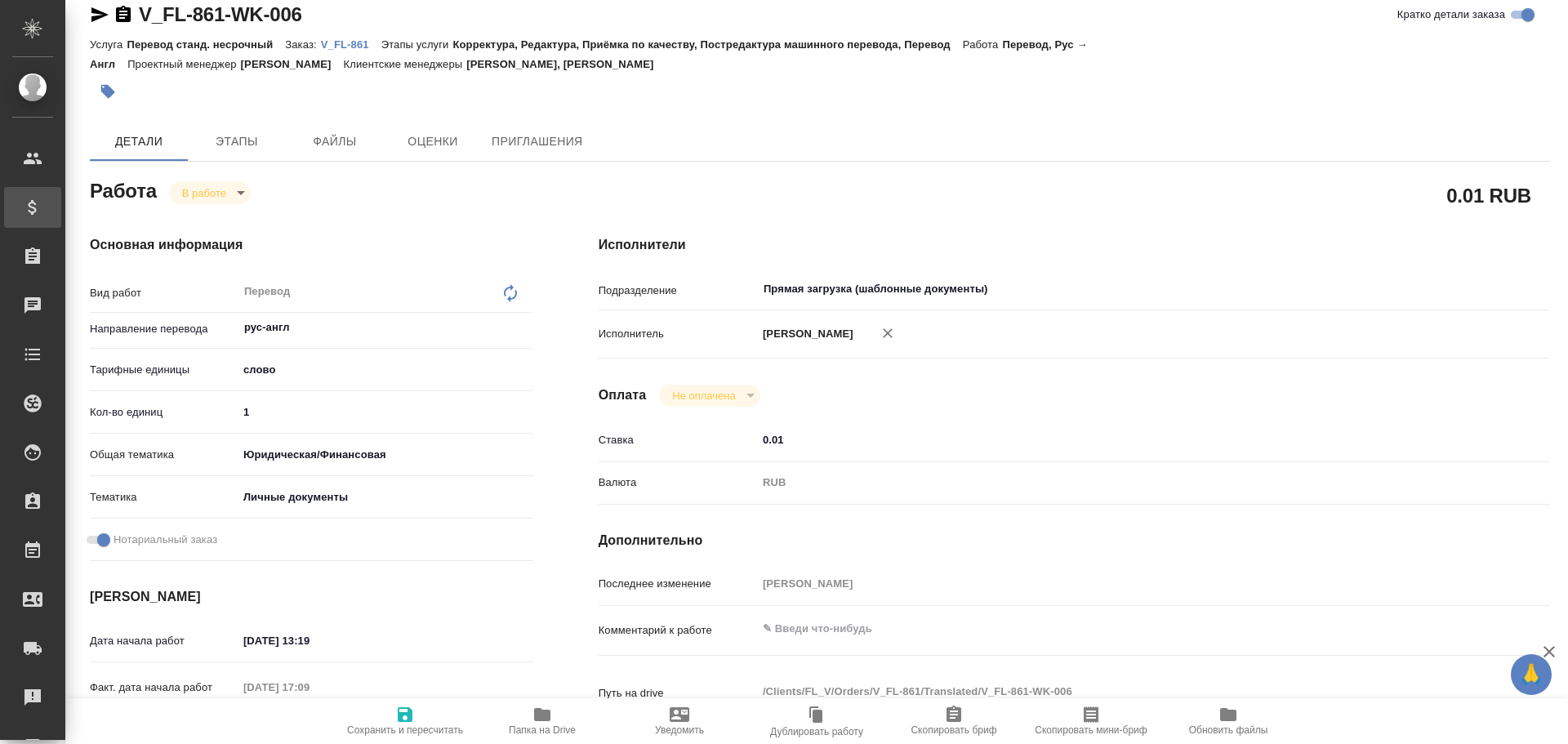
type textarea "x"
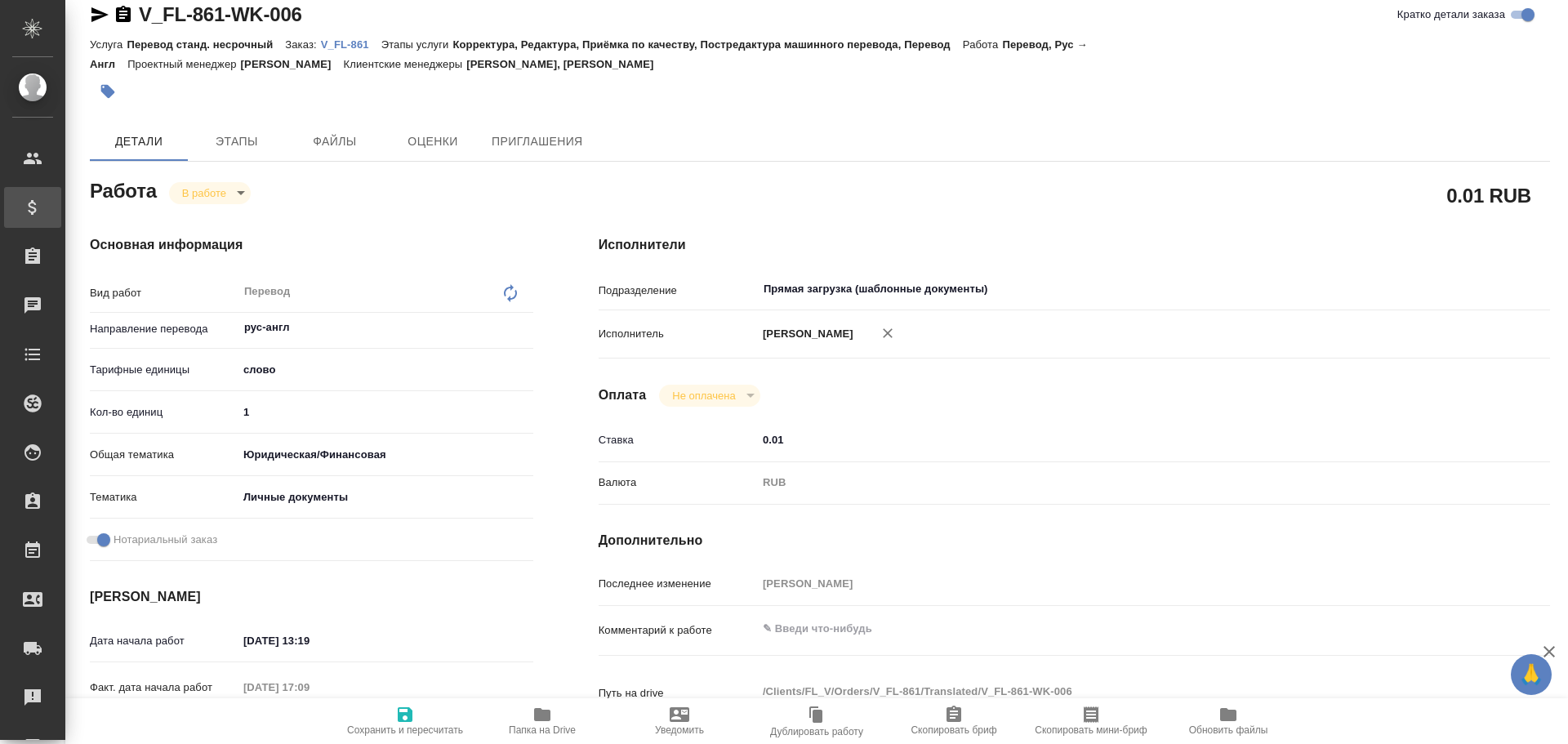
type textarea "x"
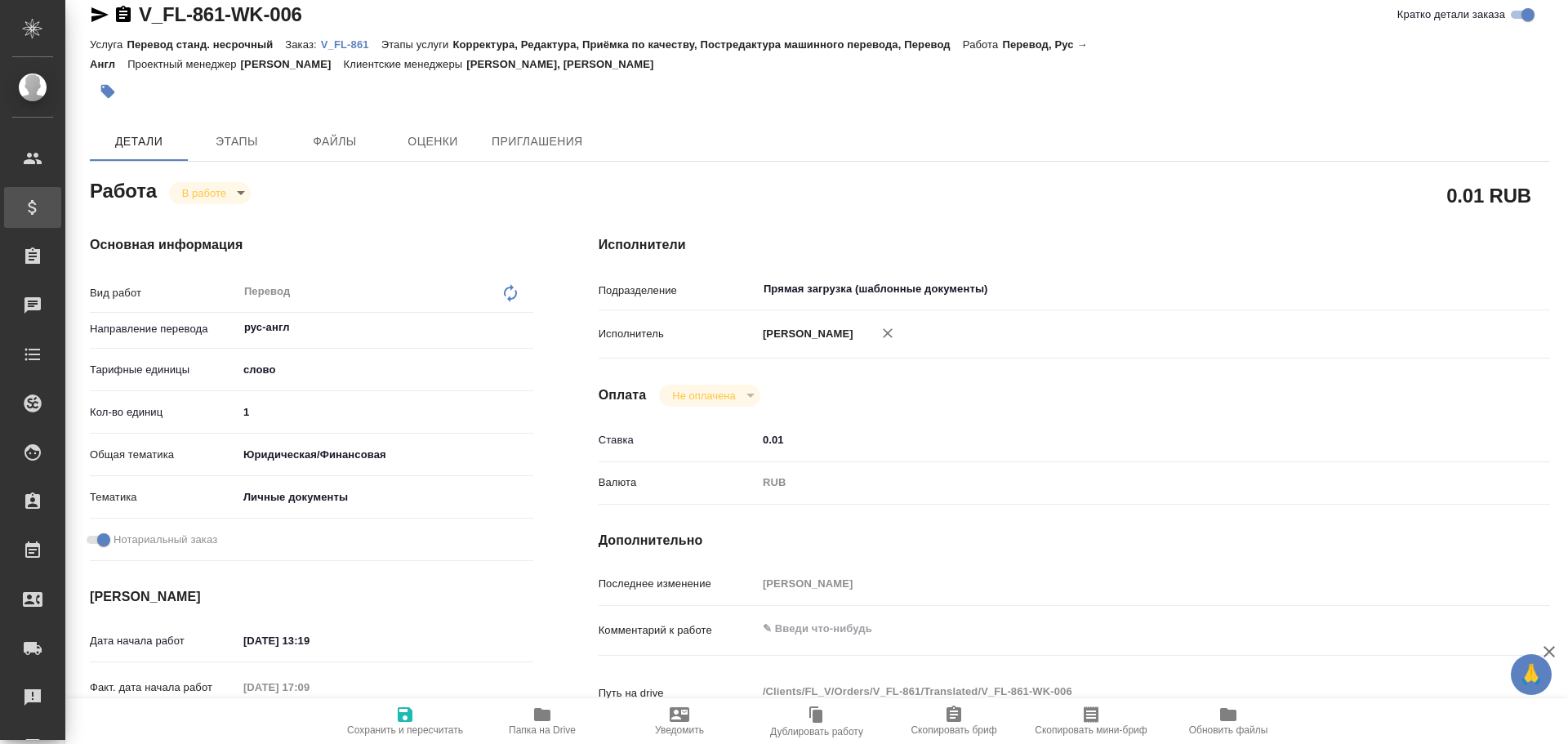
type textarea "x"
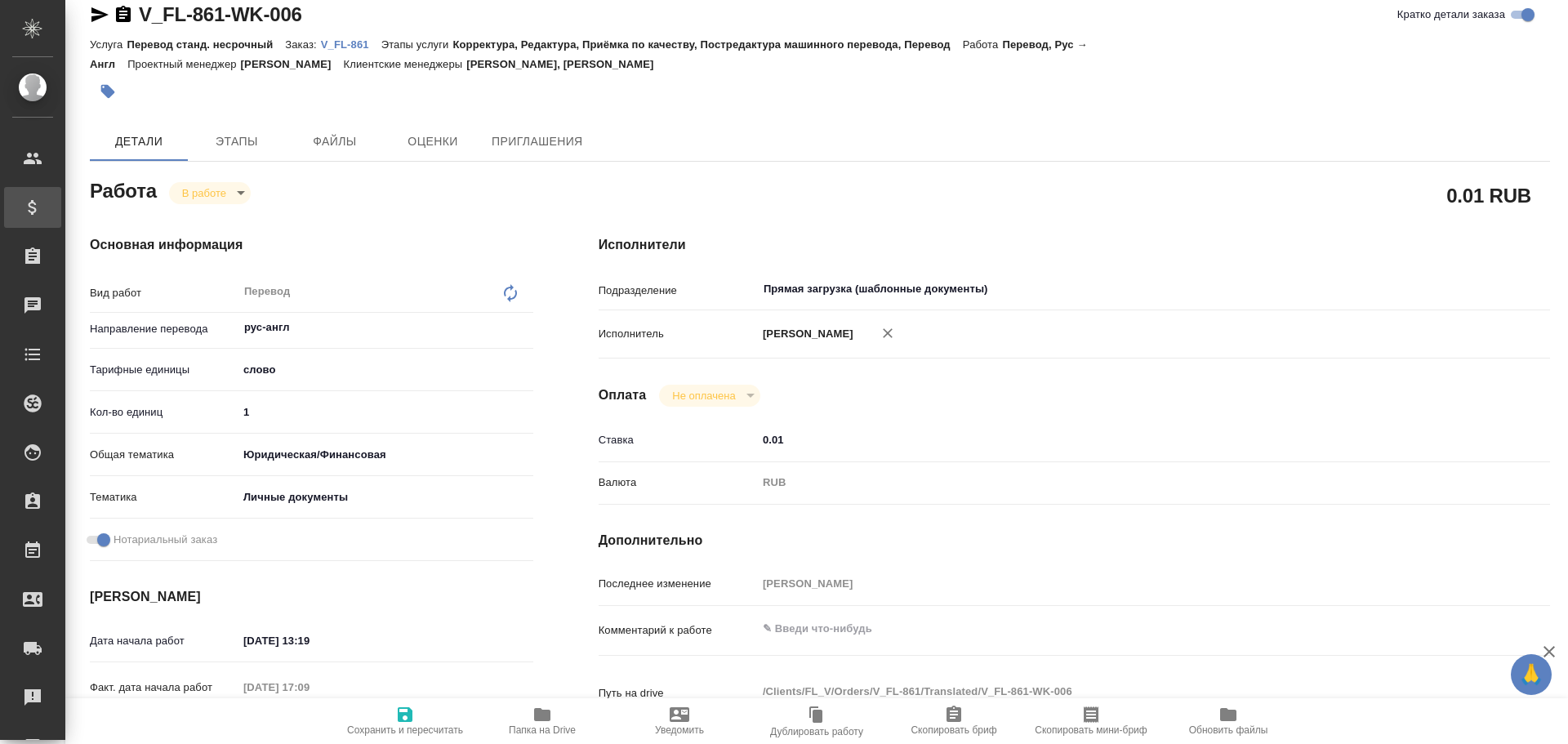
type textarea "x"
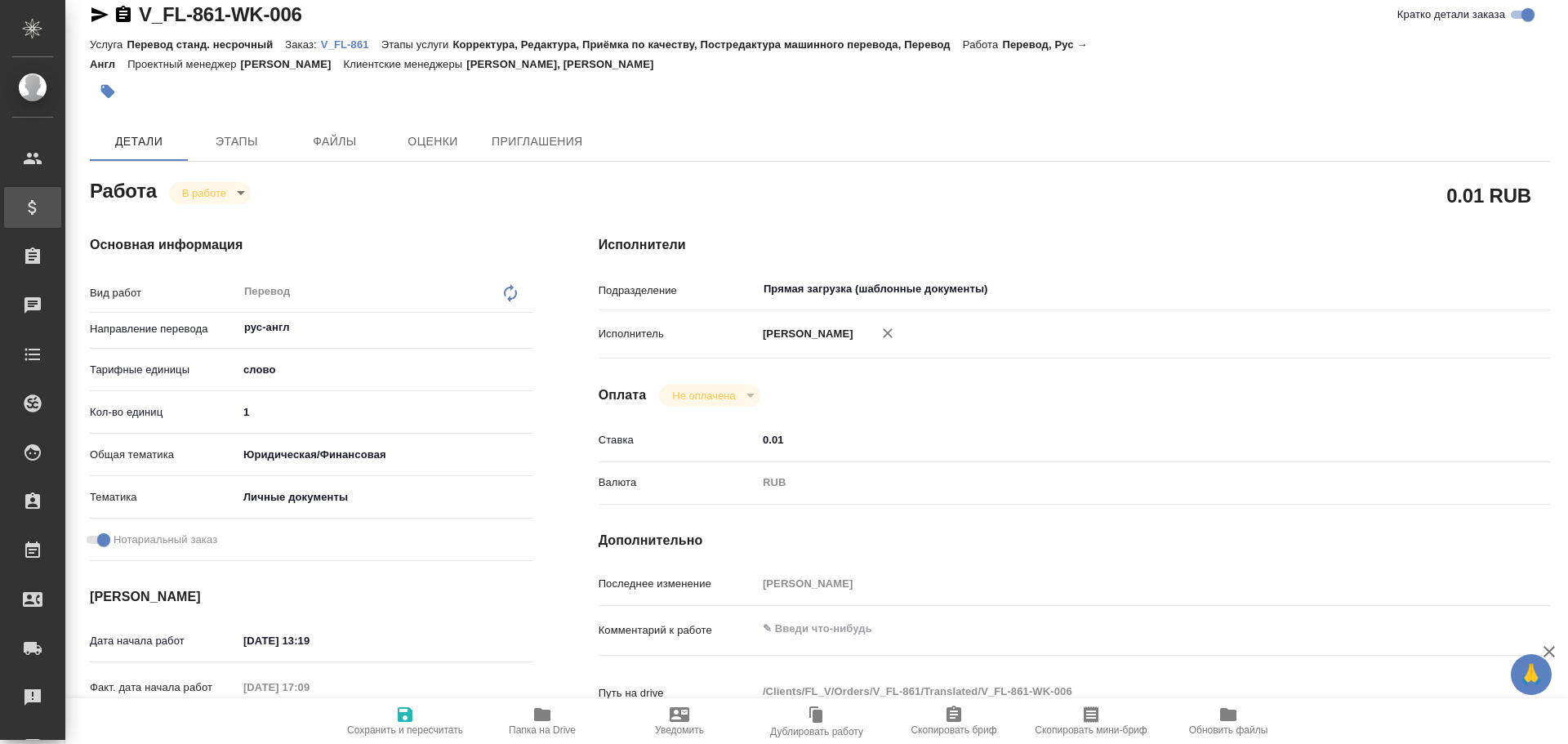
type textarea "x"
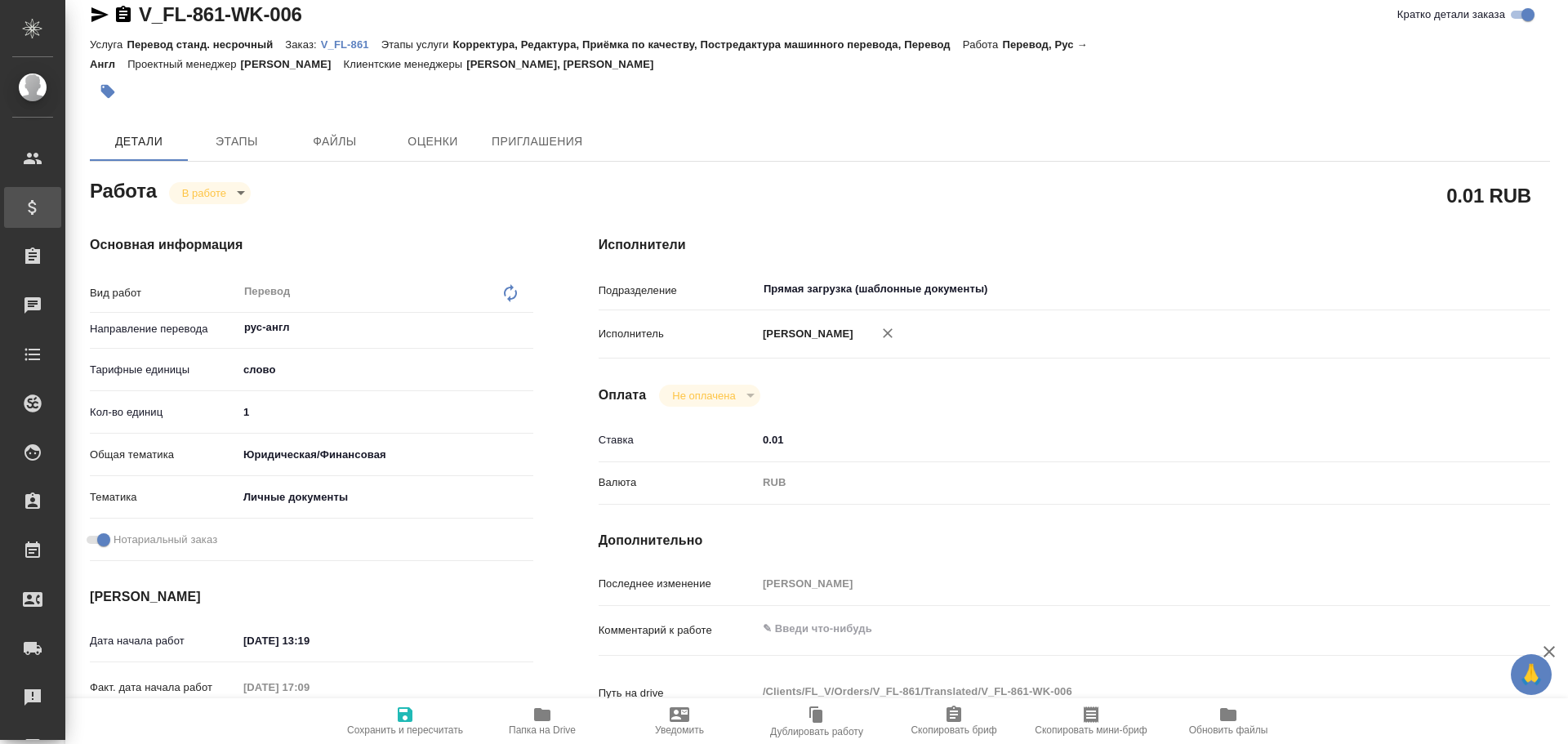
type textarea "x"
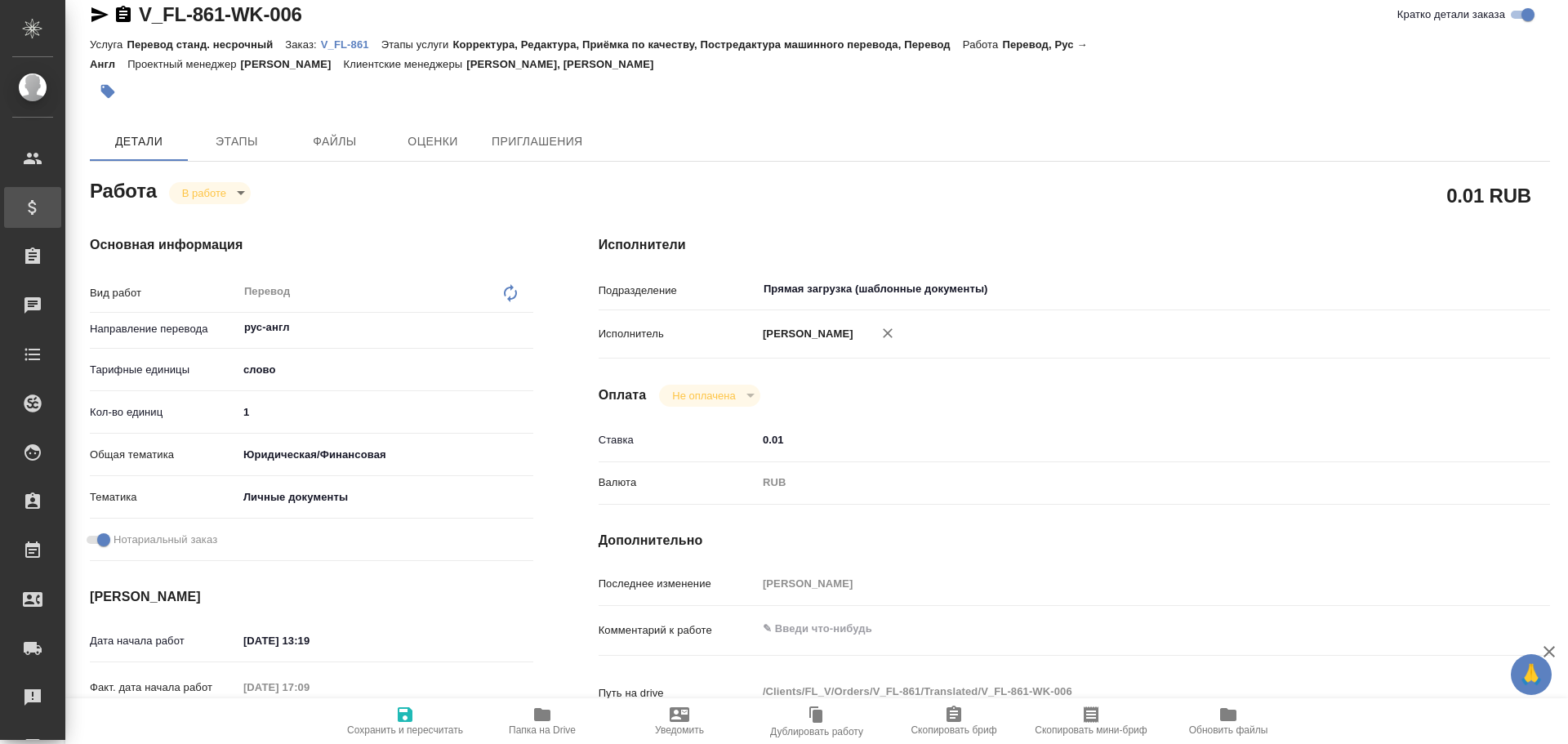
type textarea "x"
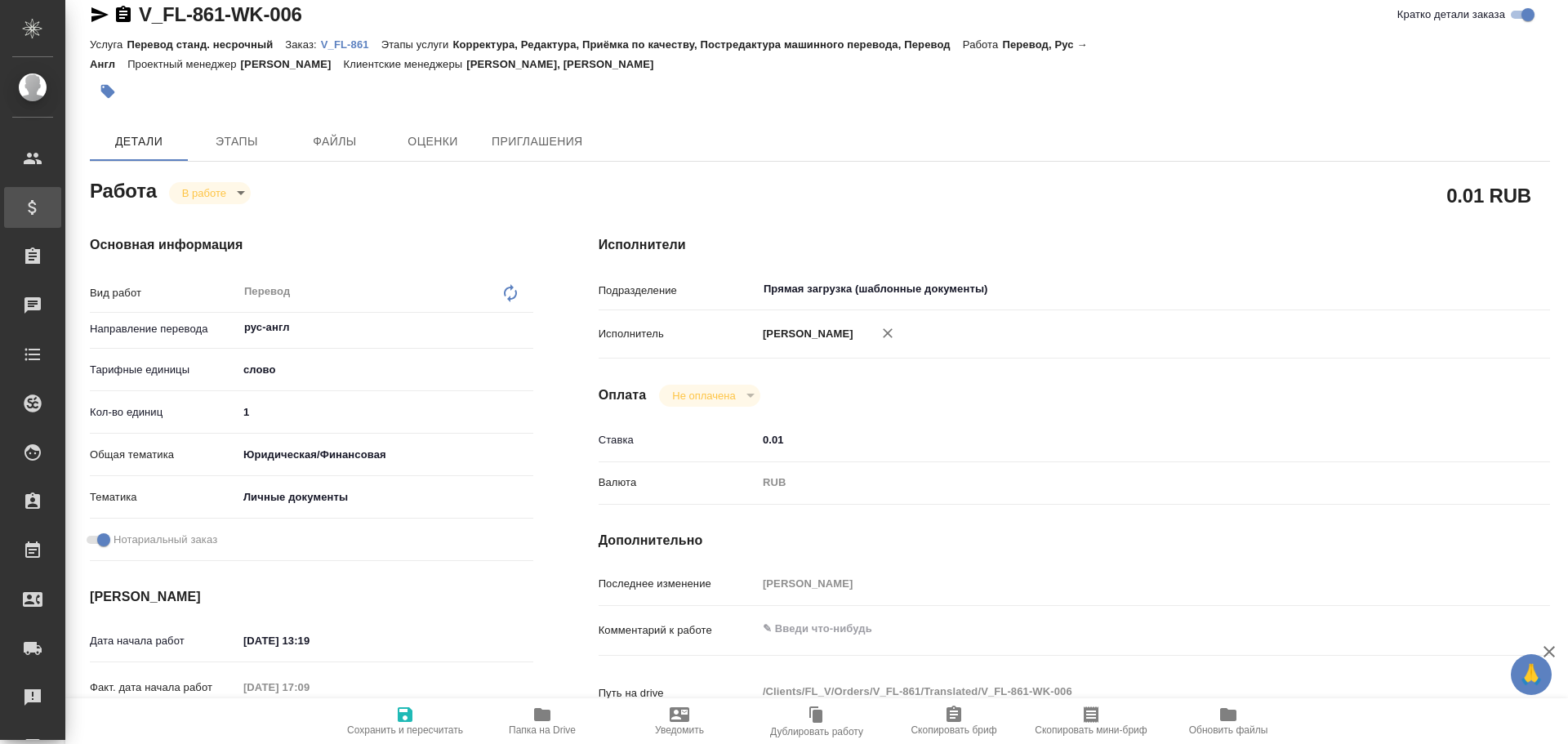
type textarea "x"
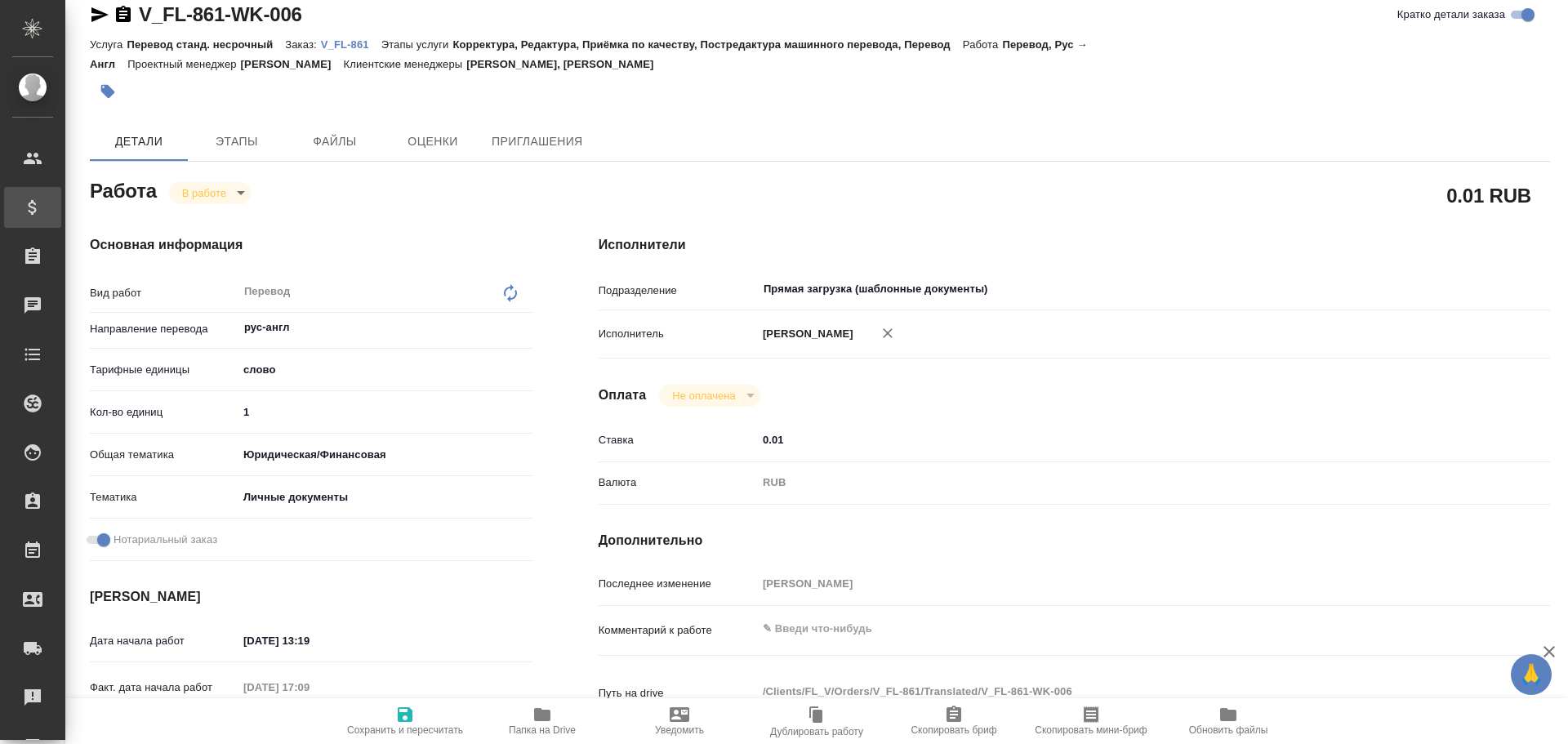
type textarea "x"
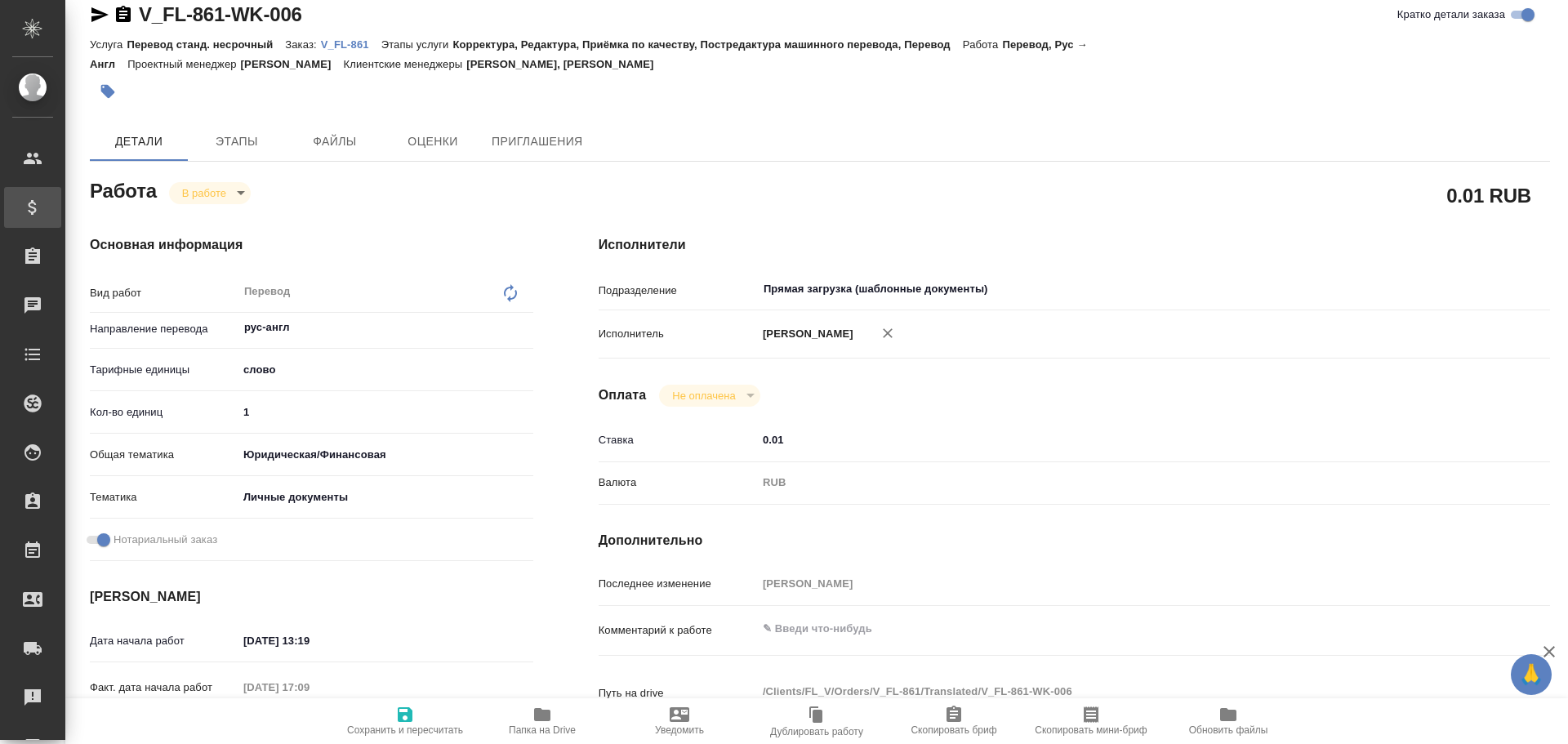
type textarea "x"
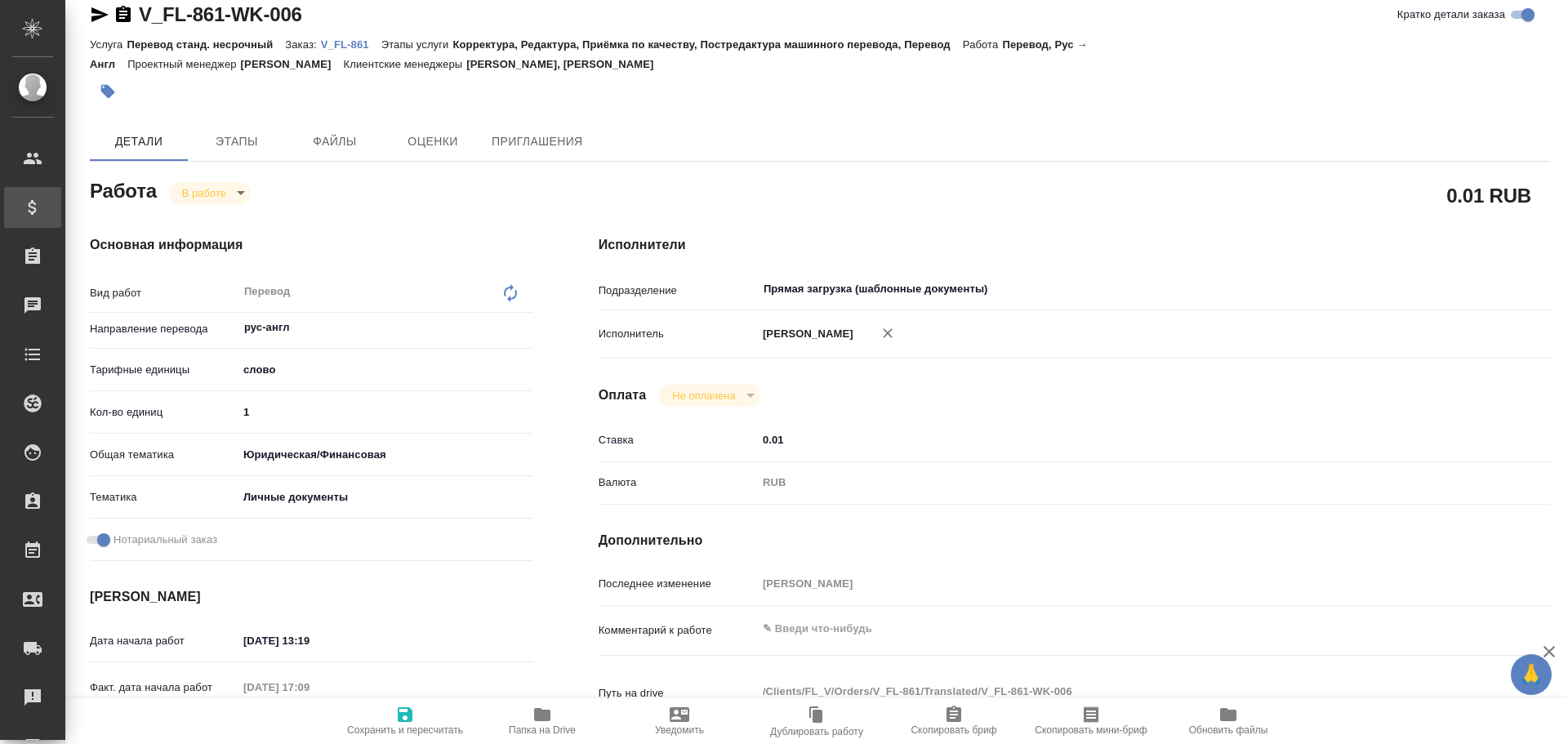
type textarea "x"
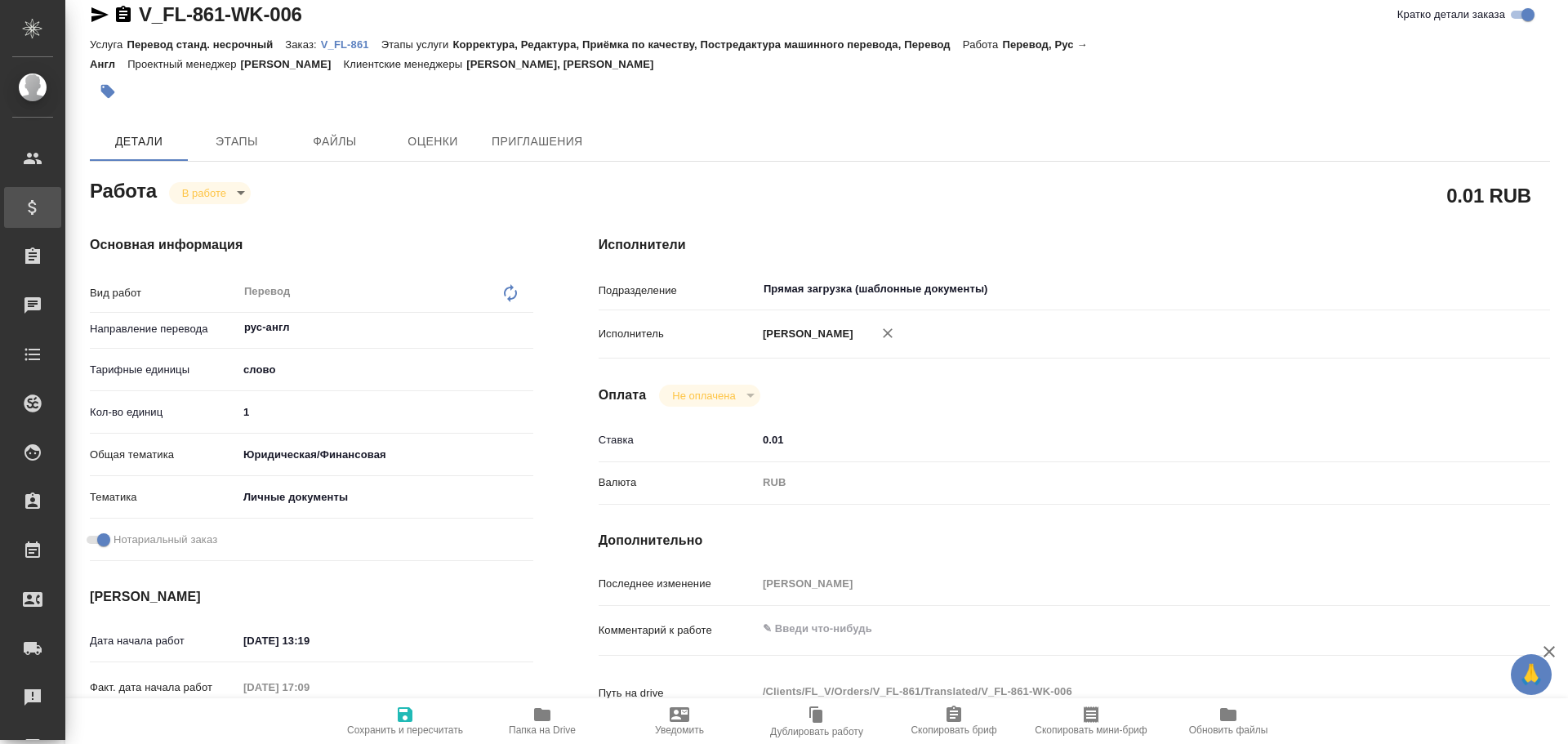
type textarea "x"
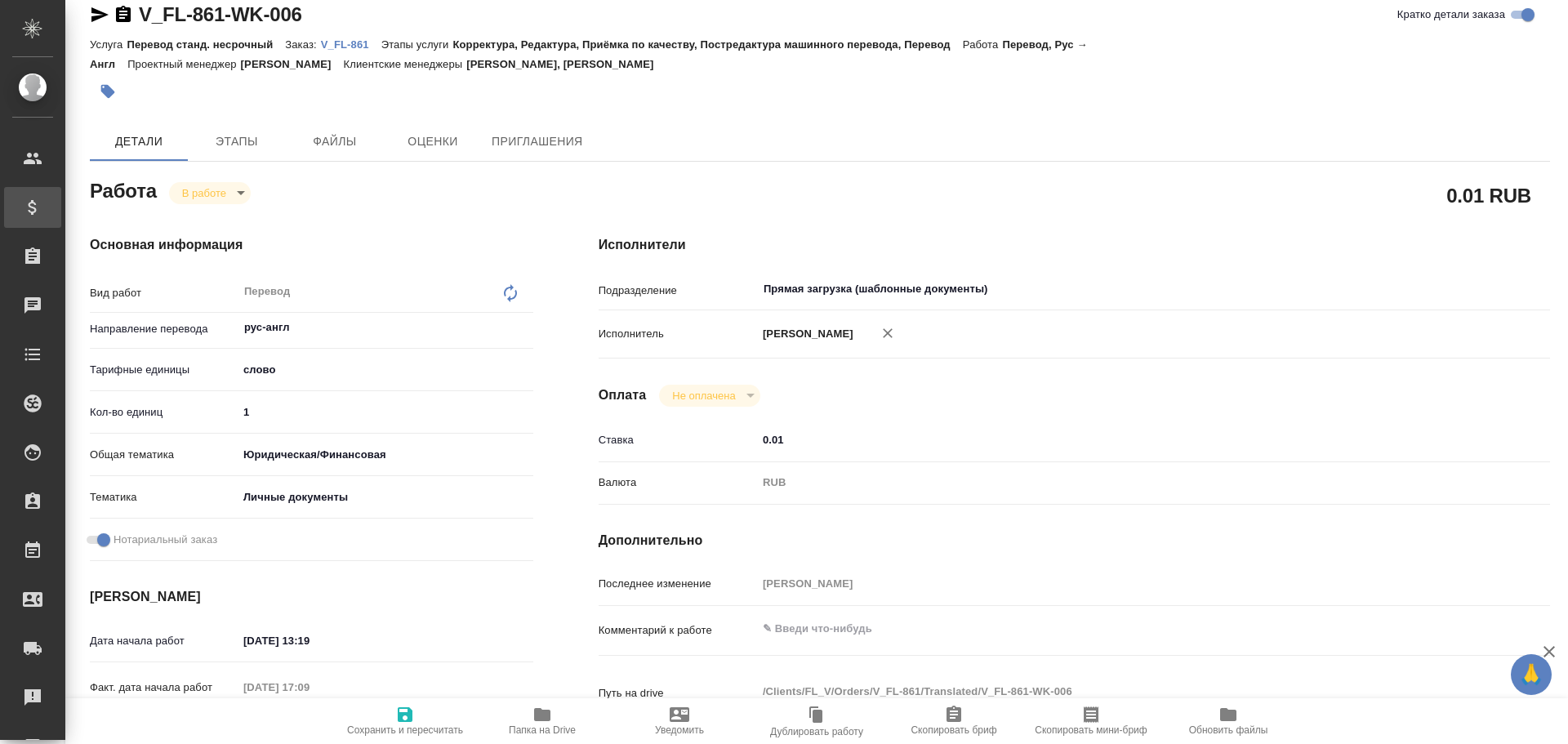
type textarea "x"
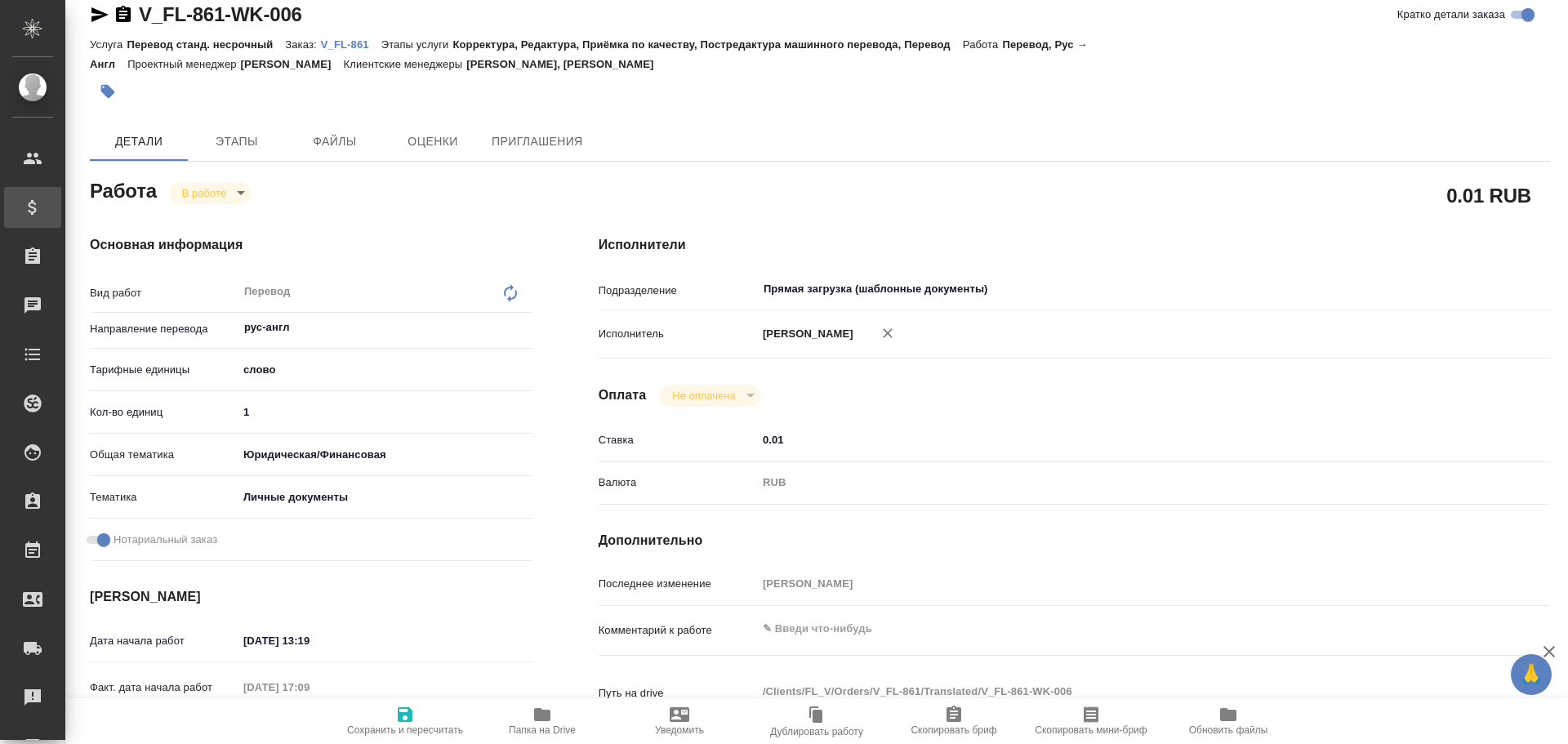
type textarea "x"
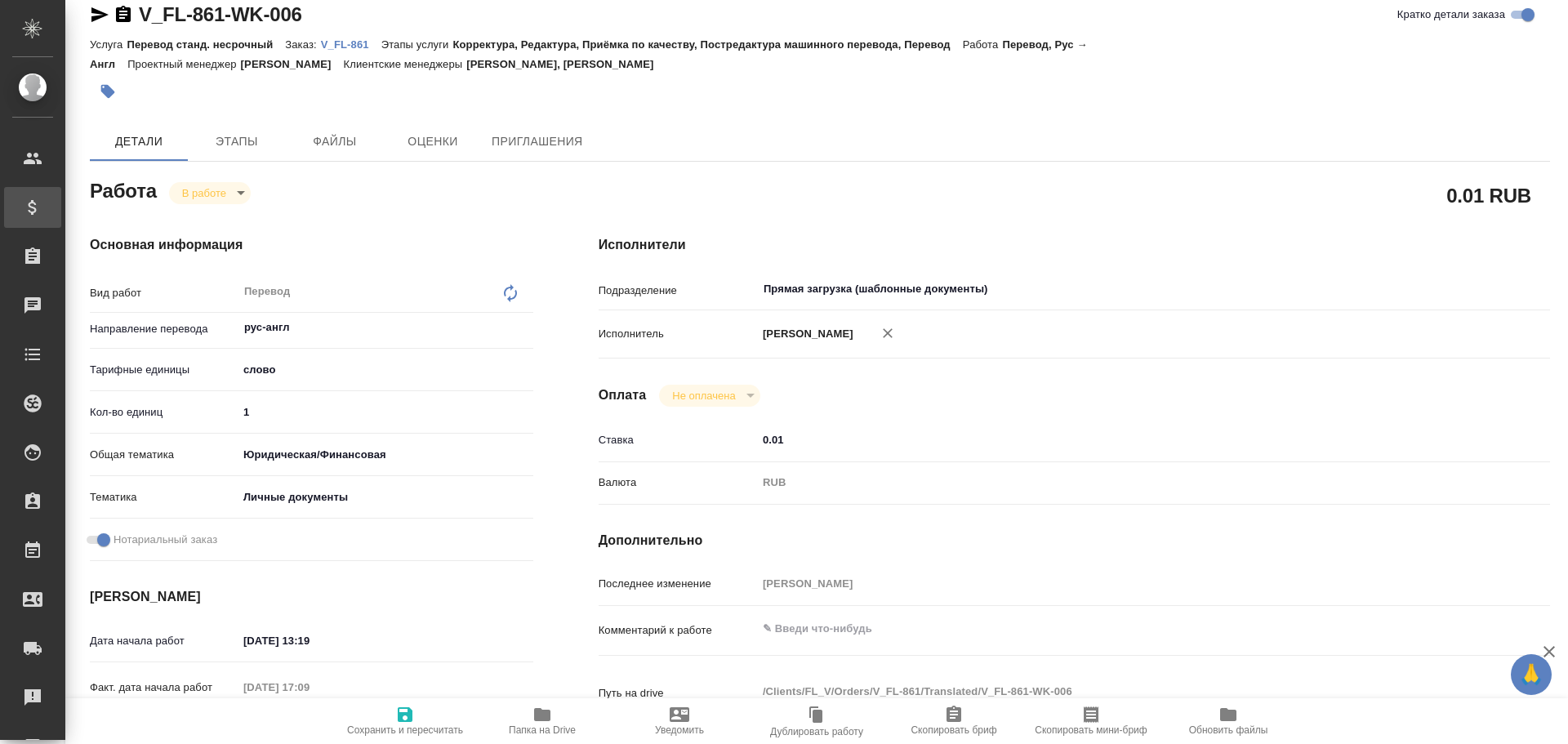
type textarea "x"
